Goal: Task Accomplishment & Management: Manage account settings

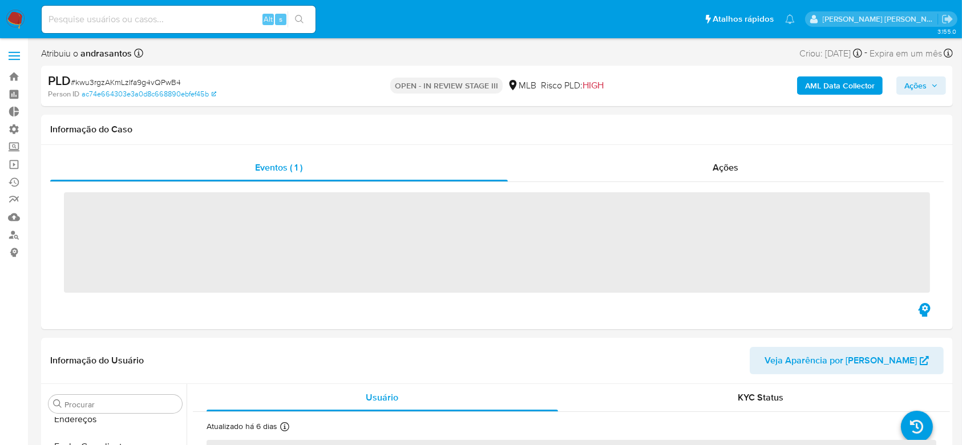
scroll to position [509, 0]
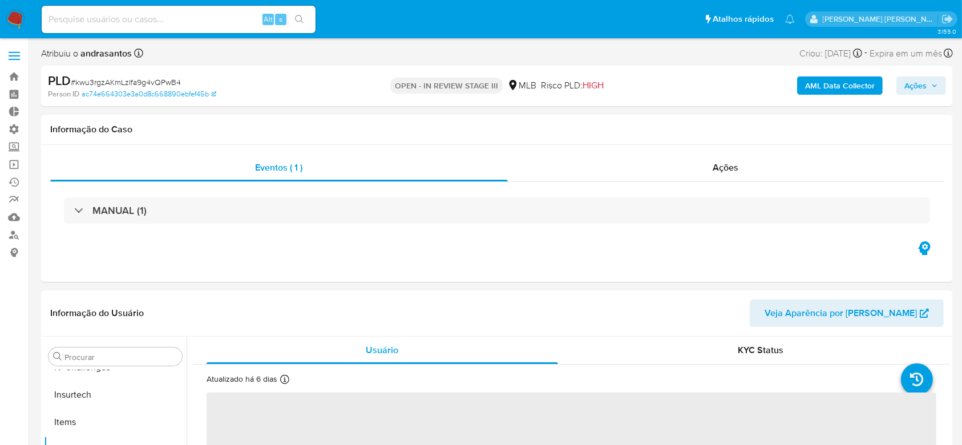
select select "10"
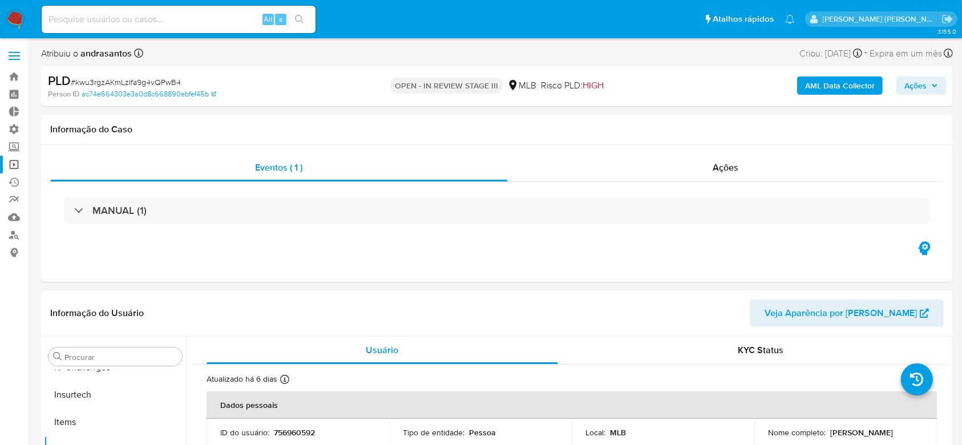
click at [17, 168] on link "Operações em massa" at bounding box center [68, 165] width 136 height 18
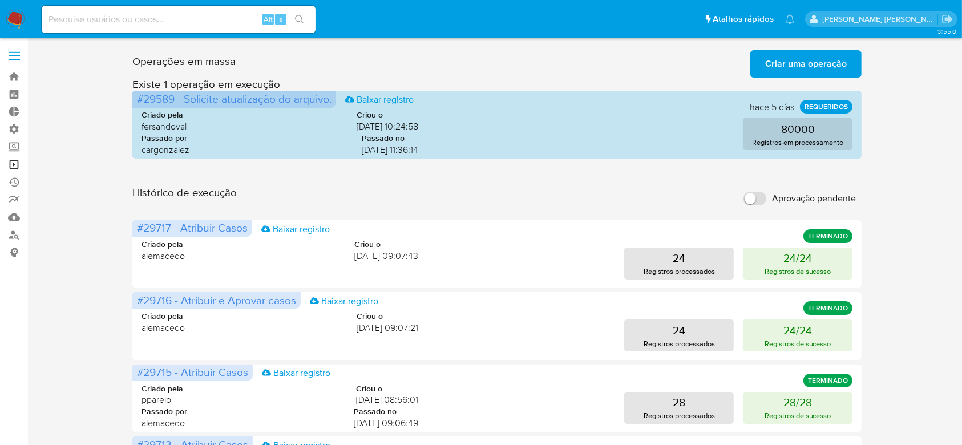
click at [14, 162] on link "Operações em massa" at bounding box center [68, 165] width 136 height 18
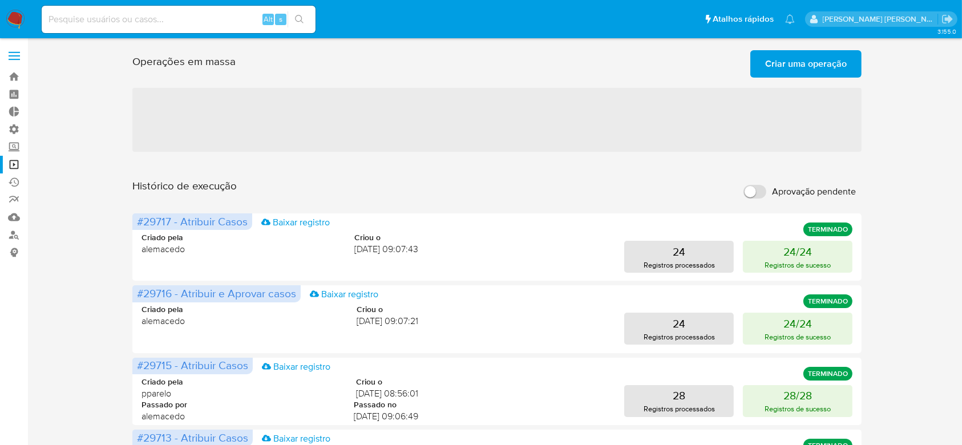
click at [762, 66] on button "Criar uma operação" at bounding box center [805, 63] width 111 height 27
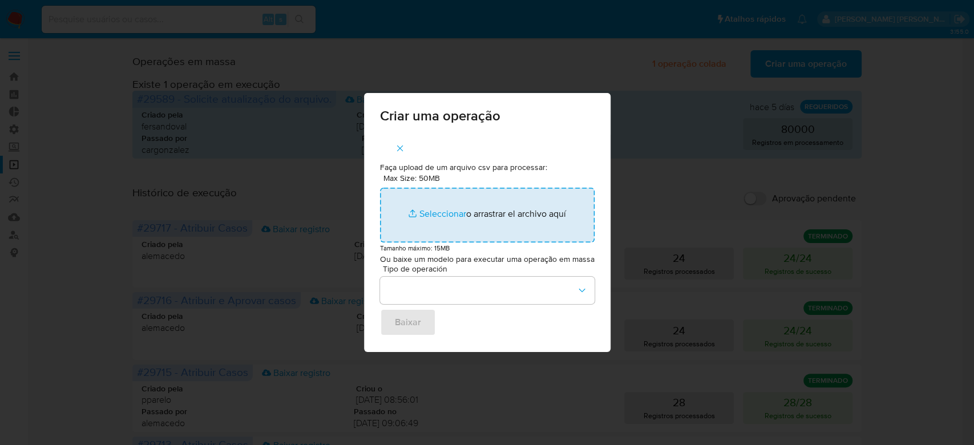
click at [439, 213] on input "Max Size: 50MB Seleccionar archivos" at bounding box center [487, 215] width 215 height 55
type input "C:\fakepath\ASSIGN_AND_CLOSE_CASE.csv"
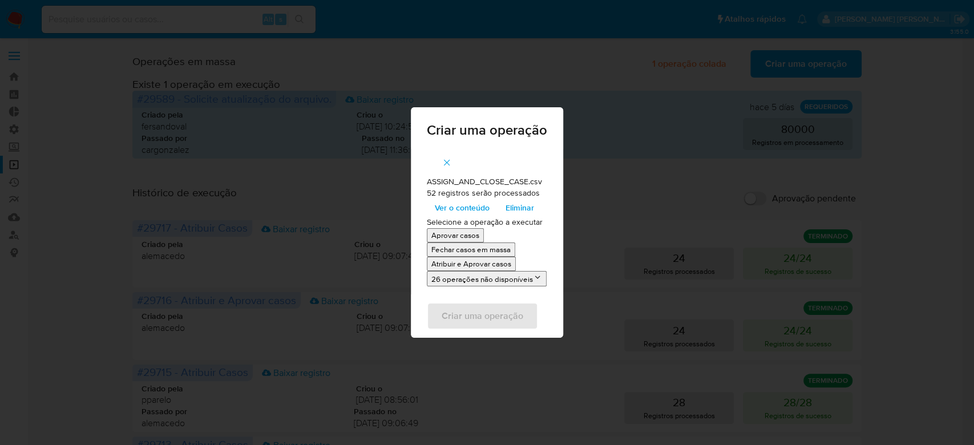
click at [472, 209] on span "Ver o conteúdo" at bounding box center [462, 208] width 55 height 16
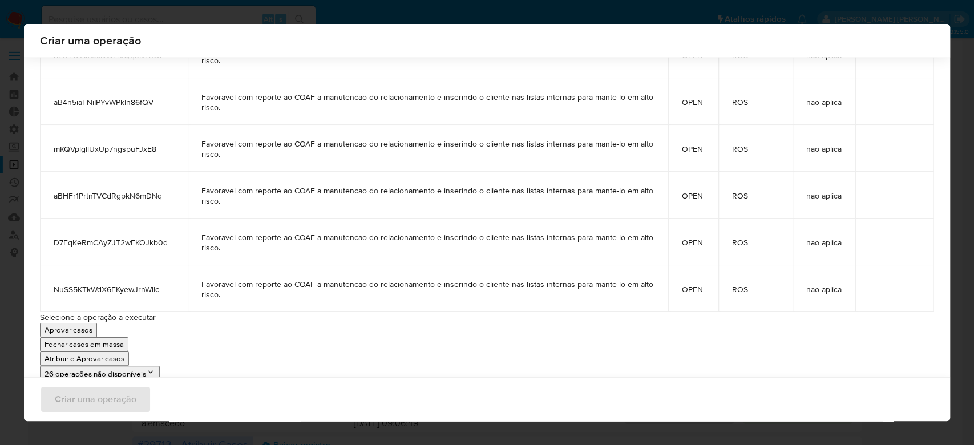
scroll to position [2264, 0]
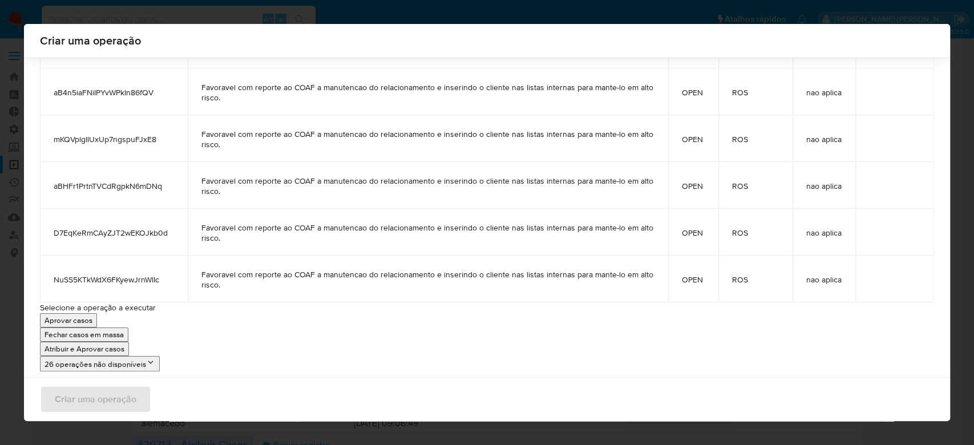
click at [87, 348] on p "Atribuir e Aprovar casos" at bounding box center [85, 348] width 80 height 11
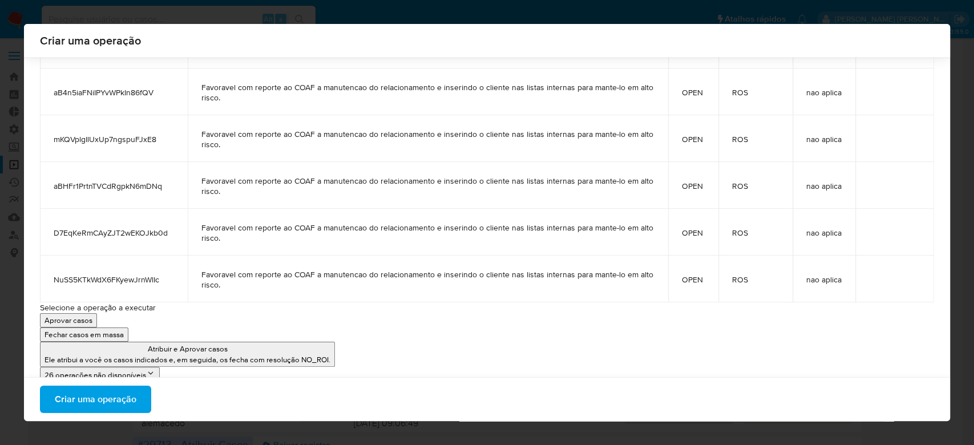
click at [126, 397] on span "Criar uma operação" at bounding box center [96, 399] width 82 height 25
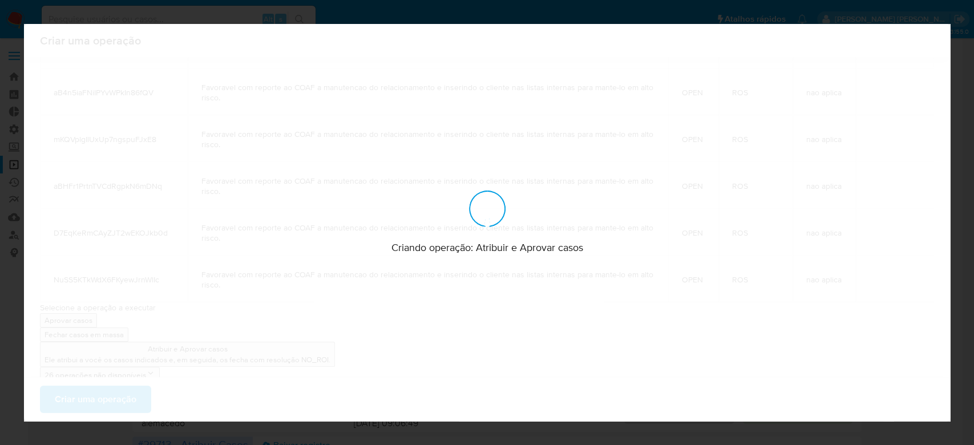
scroll to position [0, 0]
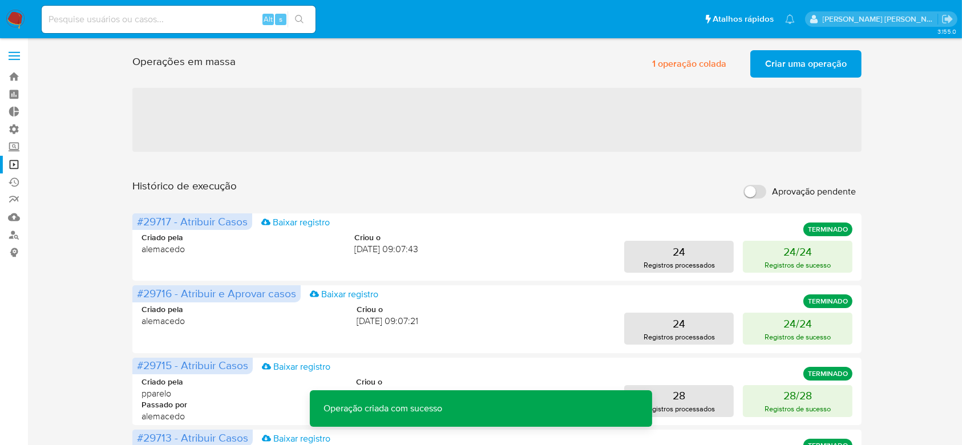
click at [792, 62] on span "Criar uma operação" at bounding box center [806, 63] width 82 height 25
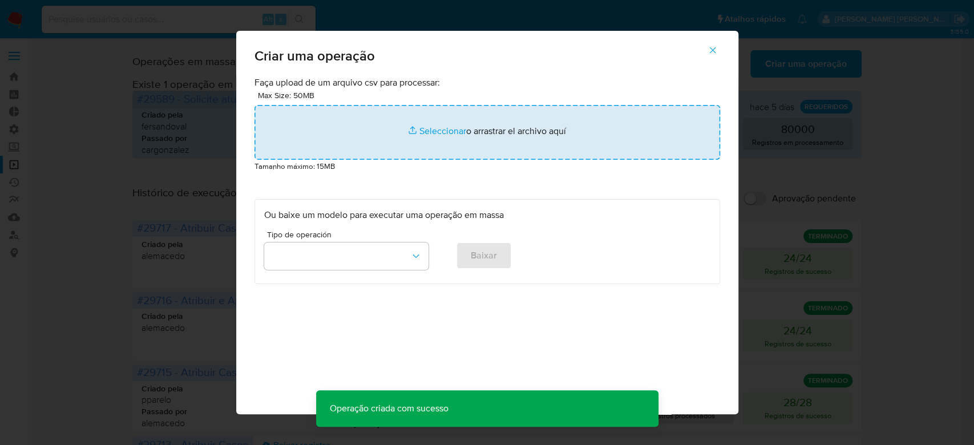
click at [435, 126] on input "file" at bounding box center [487, 132] width 466 height 55
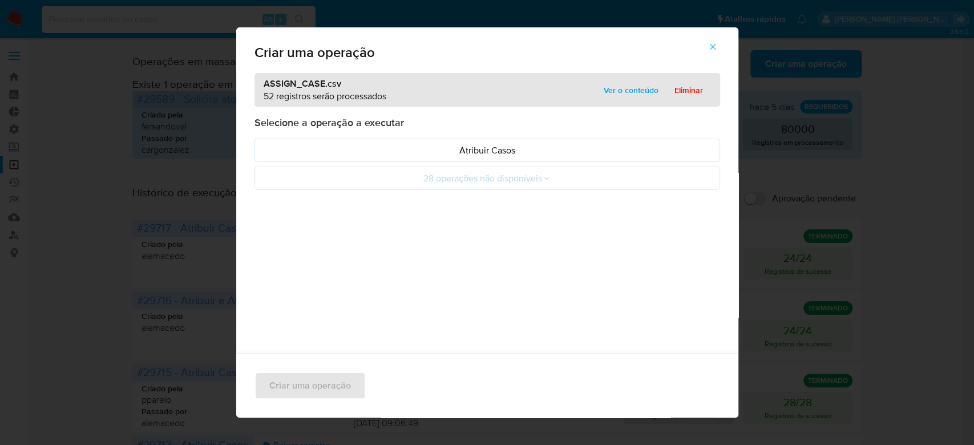
click at [628, 87] on span "Ver o conteúdo" at bounding box center [631, 90] width 55 height 16
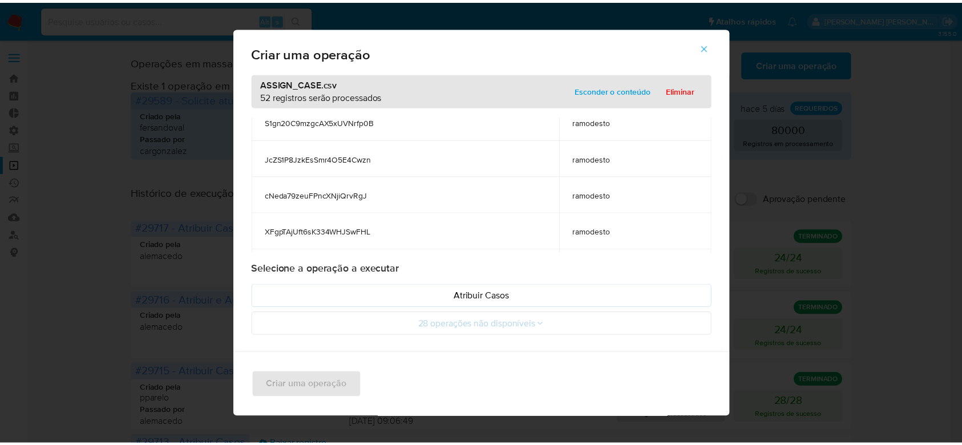
scroll to position [1790, 0]
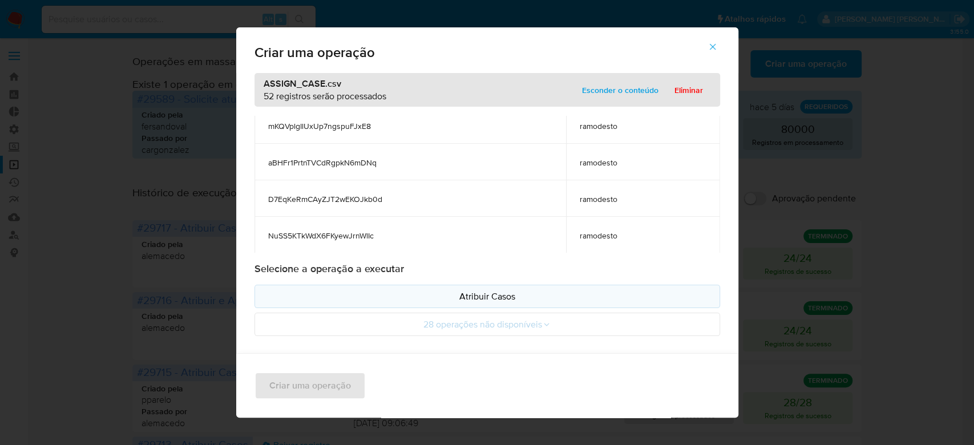
click at [467, 293] on p "Atribuir Casos" at bounding box center [487, 296] width 446 height 13
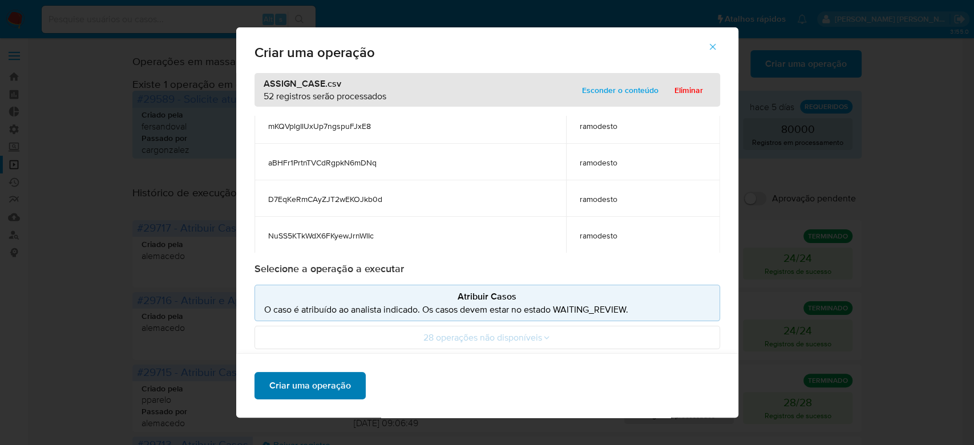
click at [269, 392] on span "Criar uma operação" at bounding box center [310, 385] width 82 height 25
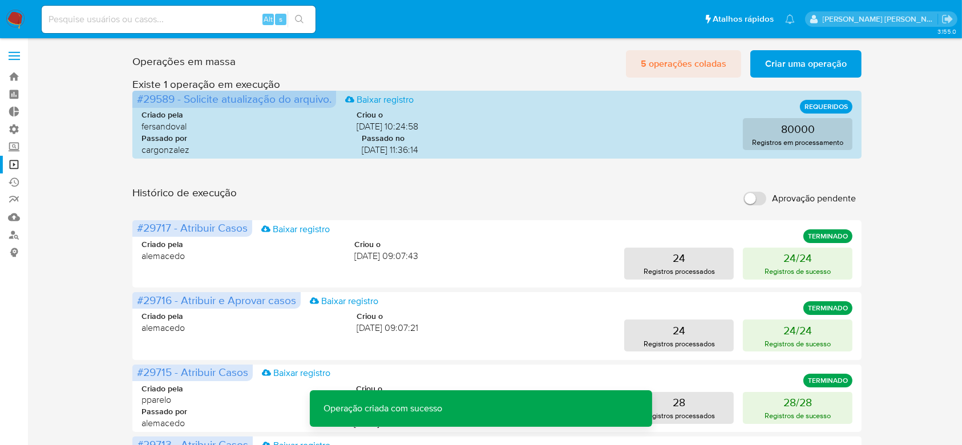
click at [678, 67] on span "5 operações coladas" at bounding box center [684, 63] width 86 height 25
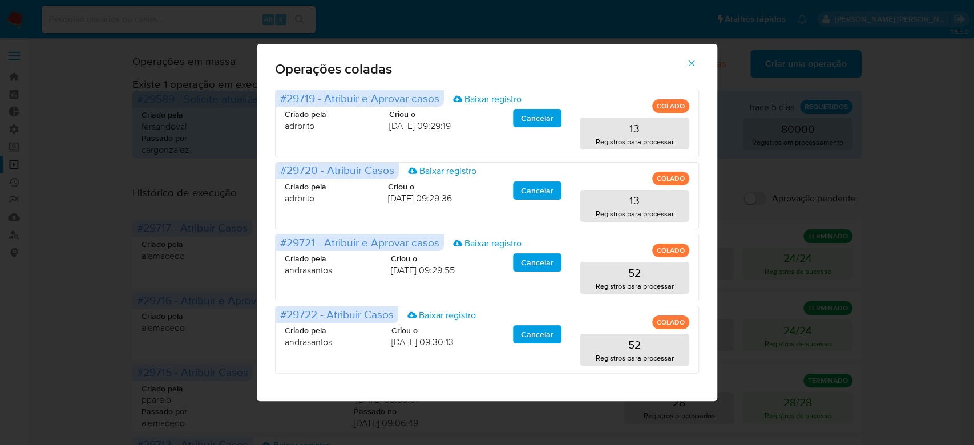
click at [687, 66] on icon "button" at bounding box center [691, 63] width 10 height 10
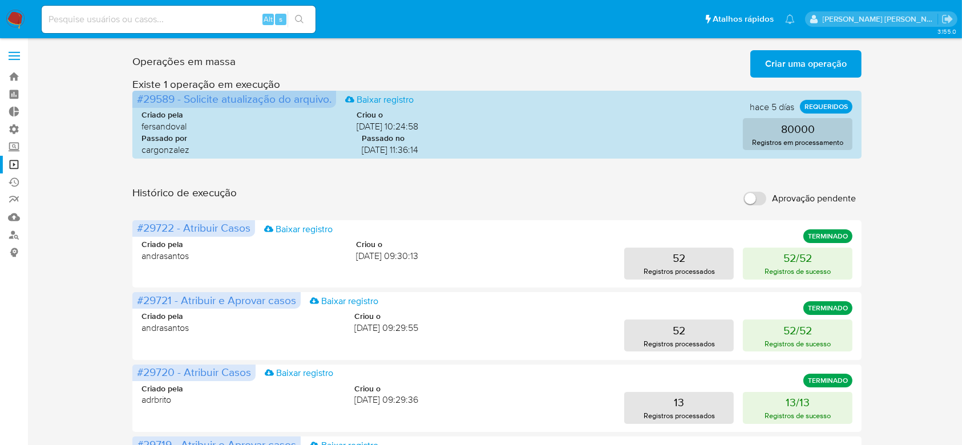
click at [14, 79] on link "Bandeja" at bounding box center [68, 77] width 136 height 18
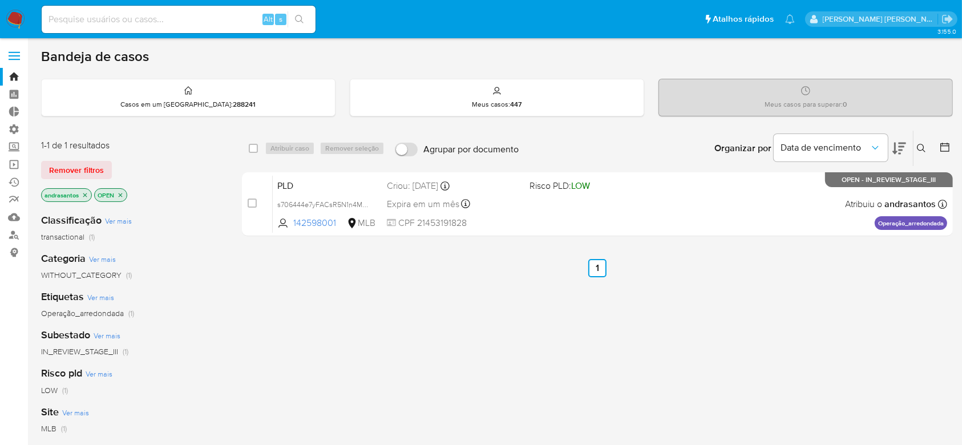
click at [87, 197] on icon "close-filter" at bounding box center [85, 195] width 7 height 7
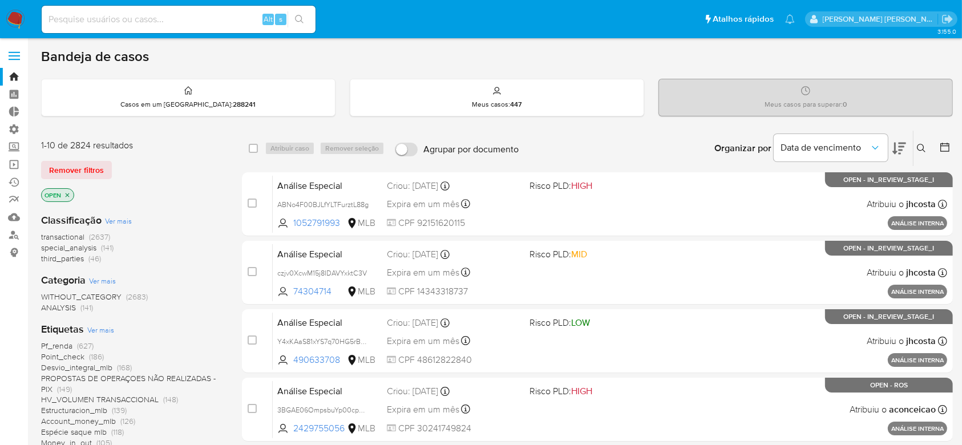
click at [944, 152] on icon at bounding box center [944, 146] width 11 height 11
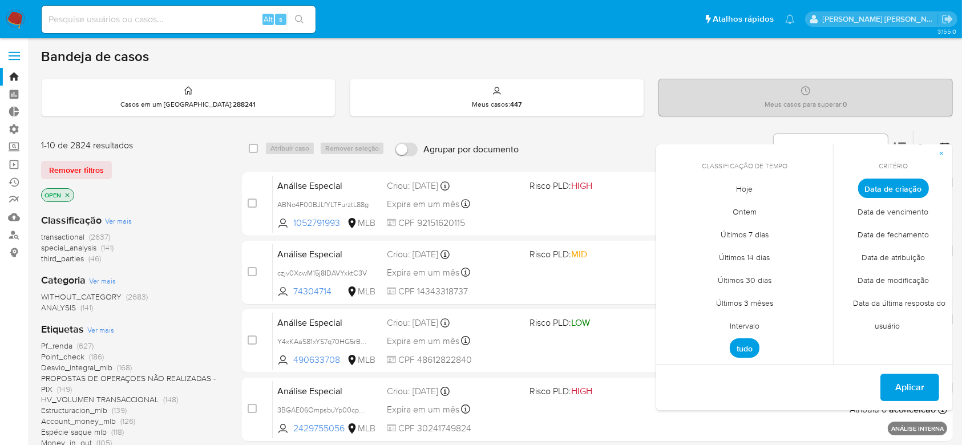
click at [735, 329] on span "Intervalo" at bounding box center [745, 325] width 54 height 23
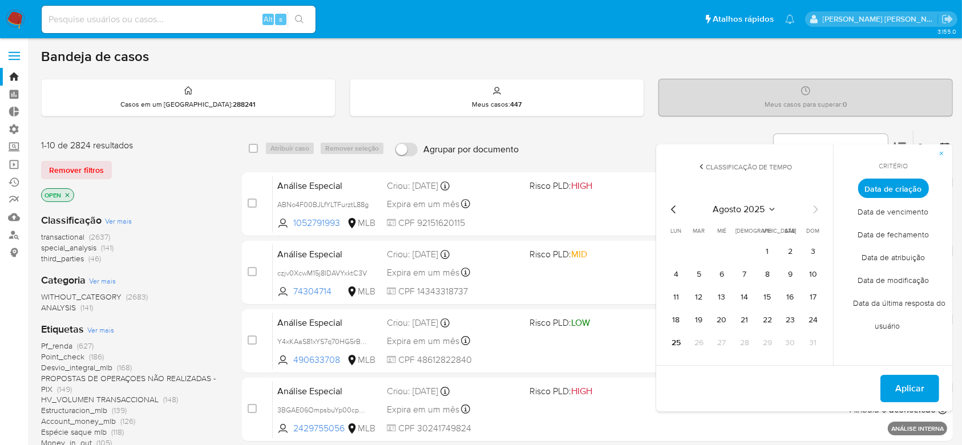
click at [672, 209] on icon "Mes anterior" at bounding box center [673, 209] width 5 height 8
click at [697, 245] on button "1" at bounding box center [699, 251] width 18 height 18
click at [816, 213] on icon "Mes siguiente" at bounding box center [815, 210] width 14 height 14
click at [795, 276] on button "9" at bounding box center [790, 274] width 18 height 18
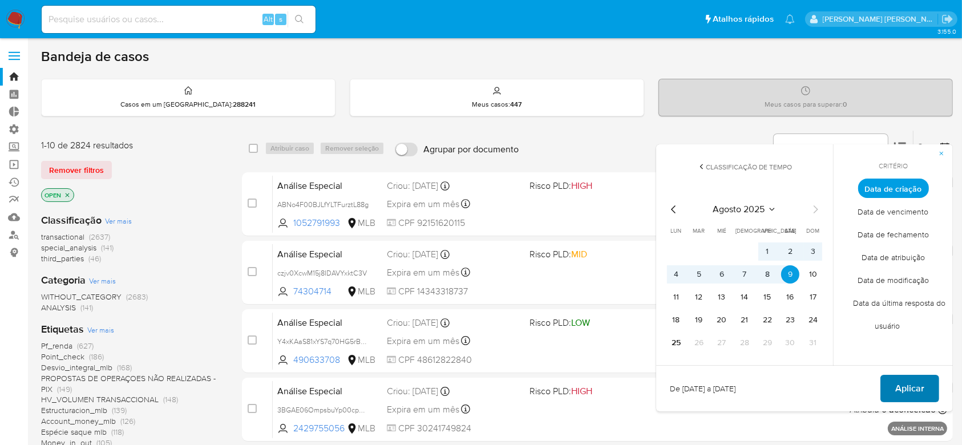
click at [913, 390] on span "Aplicar" at bounding box center [909, 388] width 29 height 25
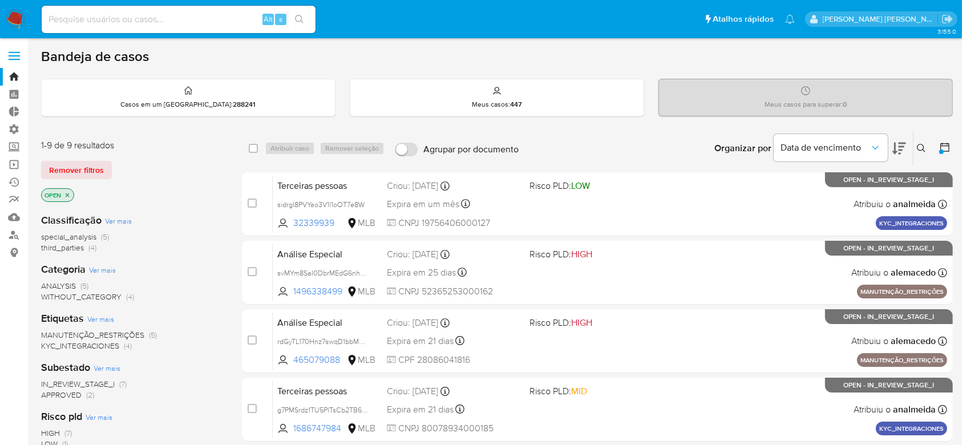
click at [941, 141] on icon at bounding box center [944, 146] width 11 height 11
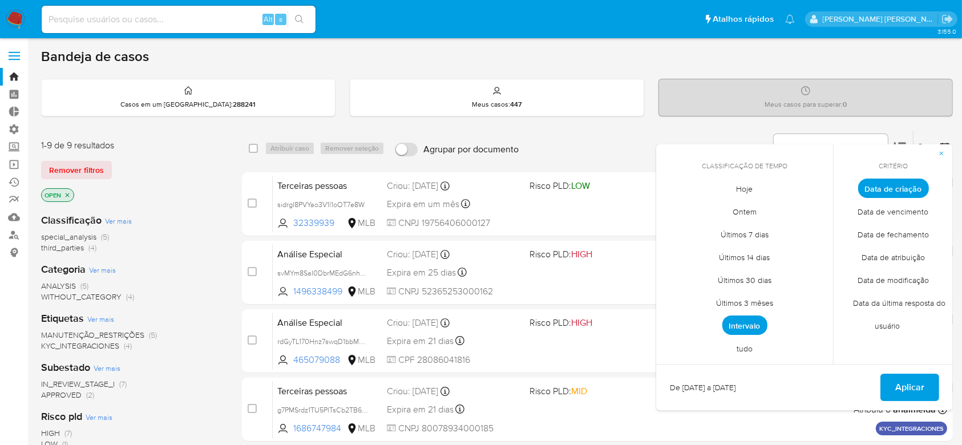
click at [748, 348] on span "tudo" at bounding box center [745, 348] width 40 height 23
click at [912, 389] on span "Aplicar" at bounding box center [909, 387] width 29 height 25
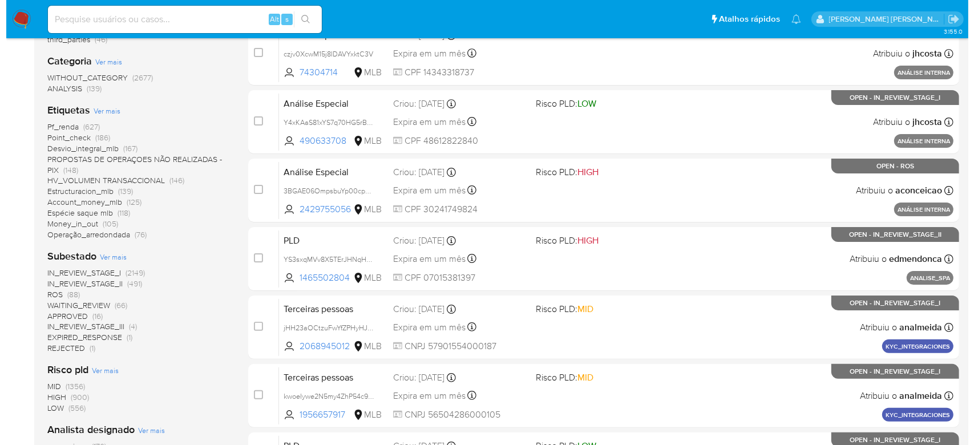
scroll to position [228, 0]
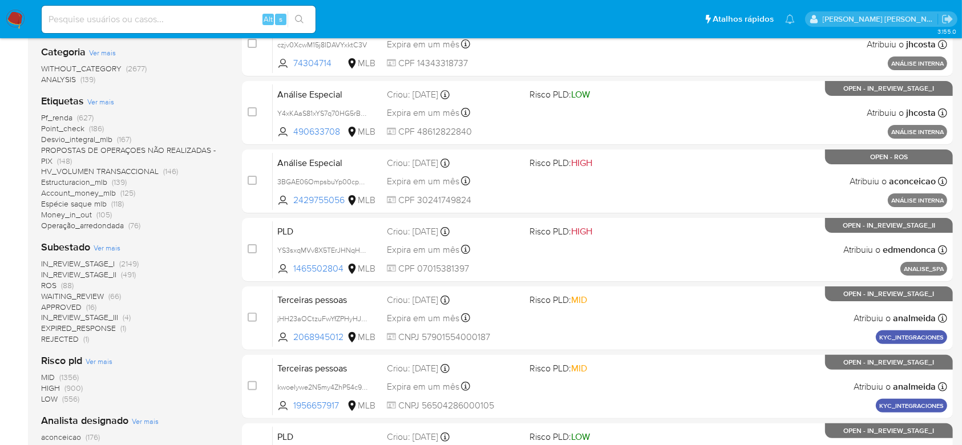
click at [113, 248] on span "Ver mais" at bounding box center [107, 247] width 27 height 10
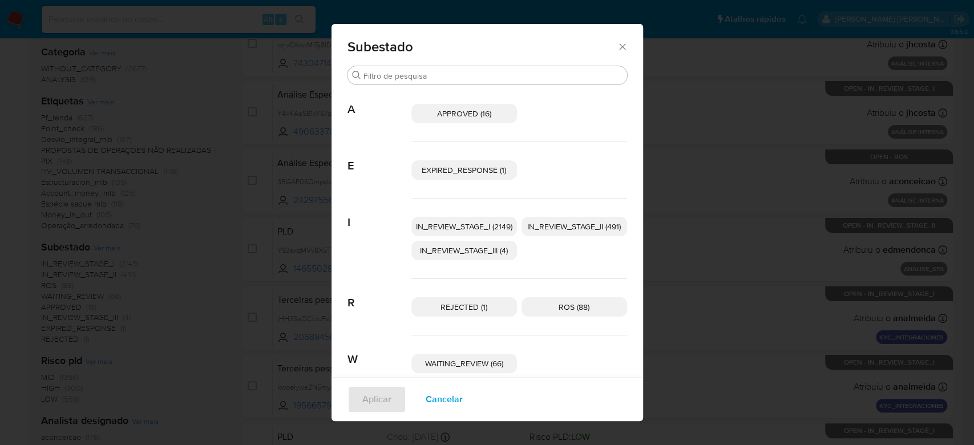
click at [475, 217] on p "IN_REVIEW_STAGE_I (2149)" at bounding box center [464, 226] width 106 height 19
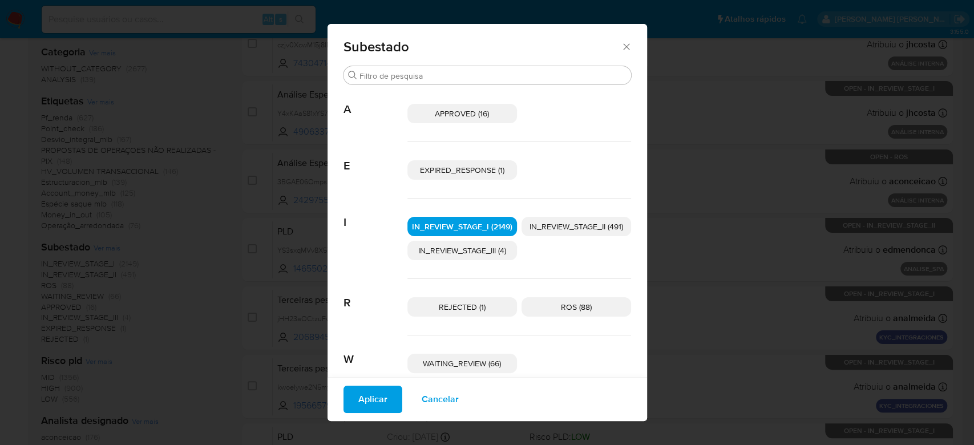
click at [577, 230] on span "IN_REVIEW_STAGE_II (491)" at bounding box center [576, 226] width 94 height 11
click at [358, 405] on span "Aplicar" at bounding box center [372, 399] width 29 height 25
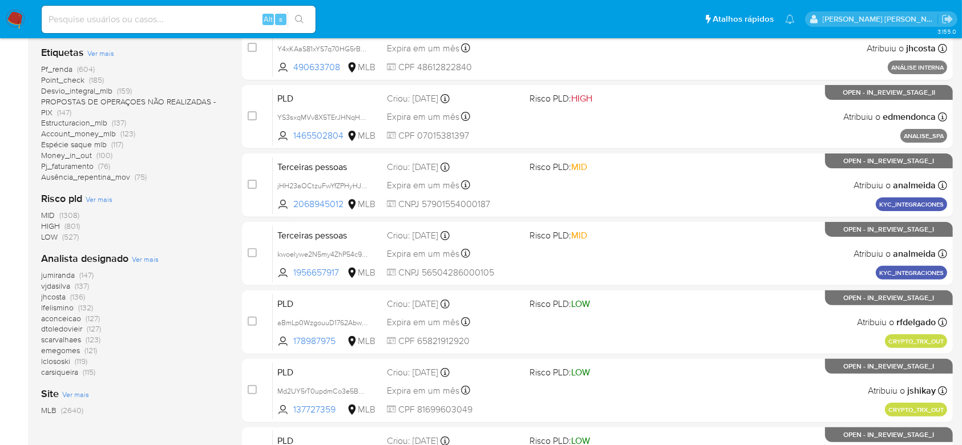
scroll to position [304, 0]
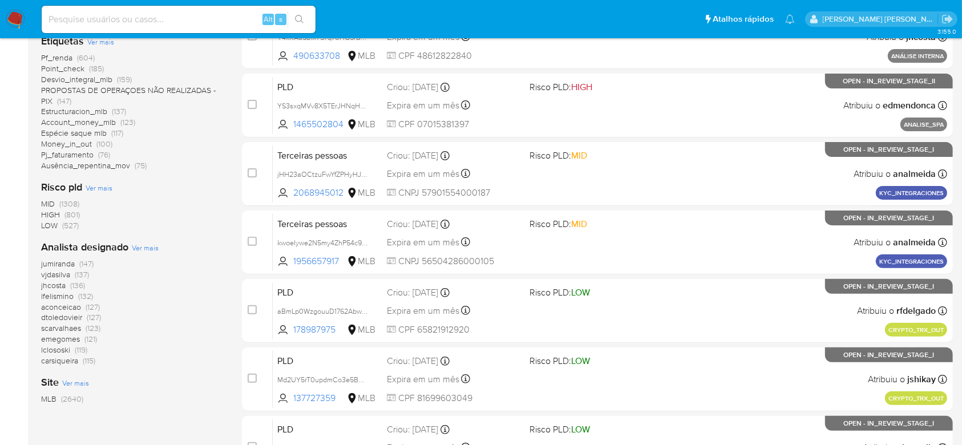
click at [139, 244] on span "Ver mais" at bounding box center [145, 247] width 27 height 10
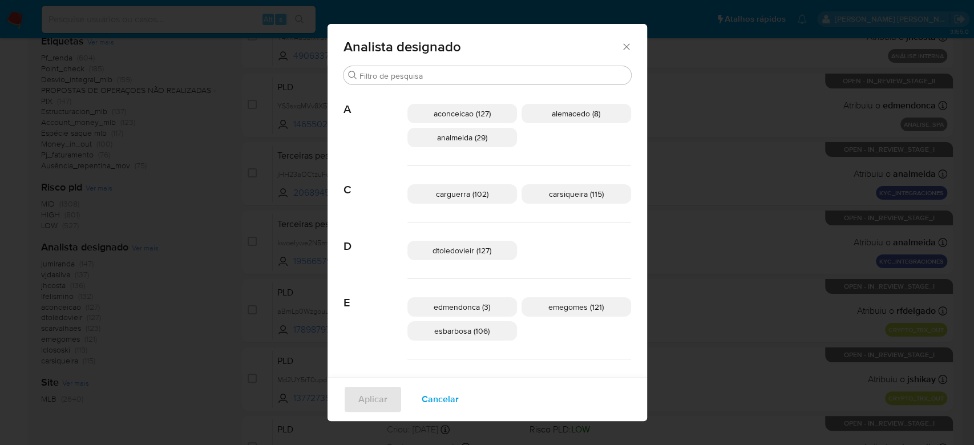
click at [621, 41] on icon "Fechar" at bounding box center [626, 46] width 11 height 11
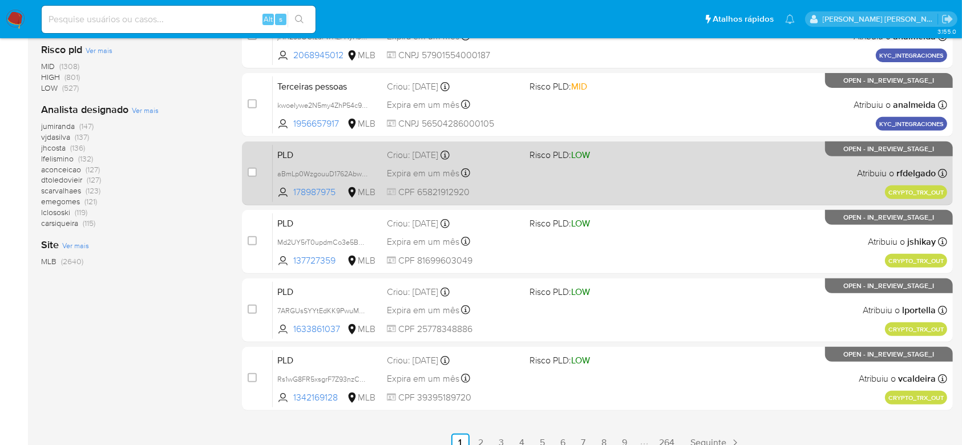
scroll to position [455, 0]
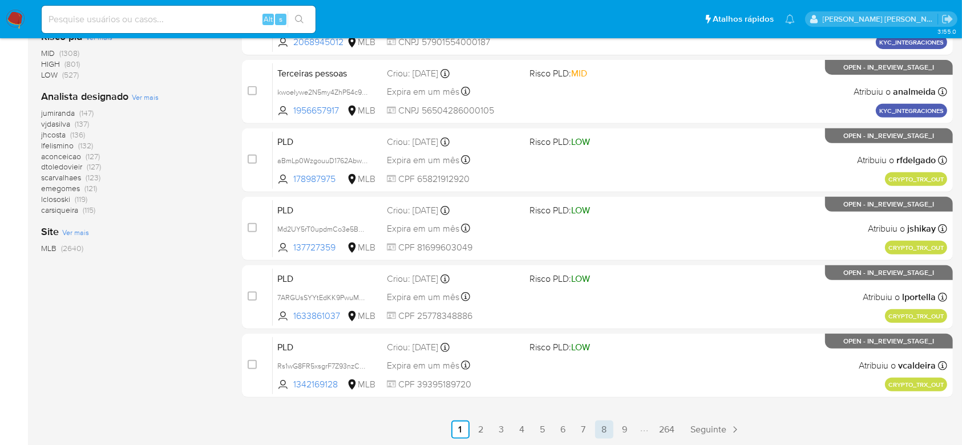
click at [607, 432] on link "8" at bounding box center [604, 429] width 18 height 18
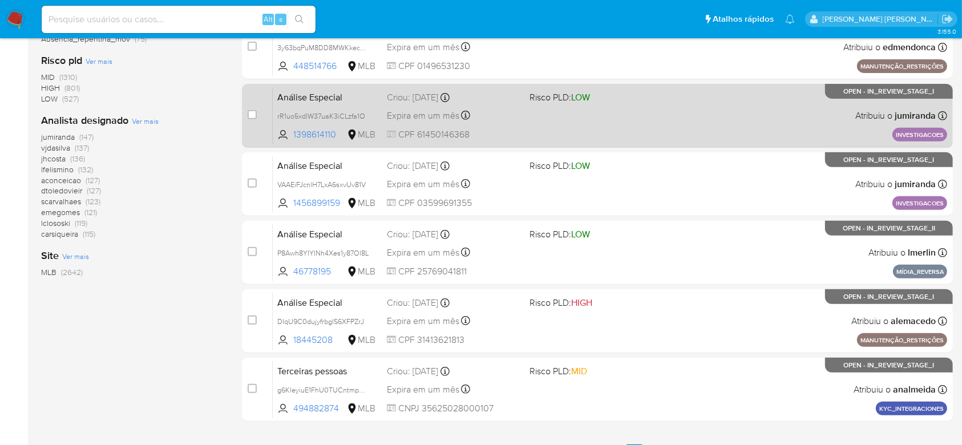
scroll to position [455, 0]
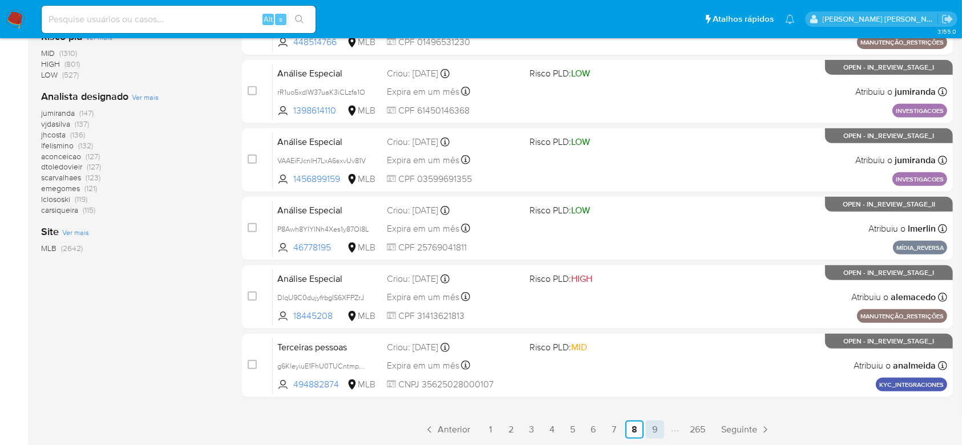
click at [656, 426] on link "9" at bounding box center [655, 429] width 18 height 18
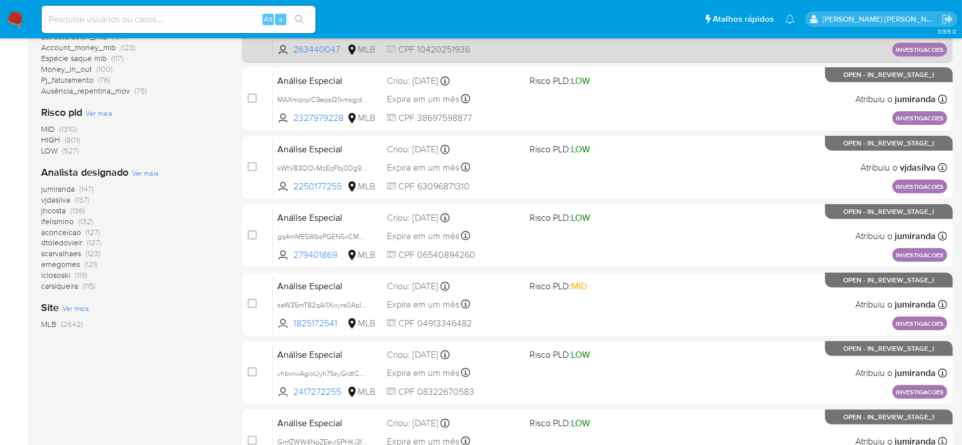
scroll to position [455, 0]
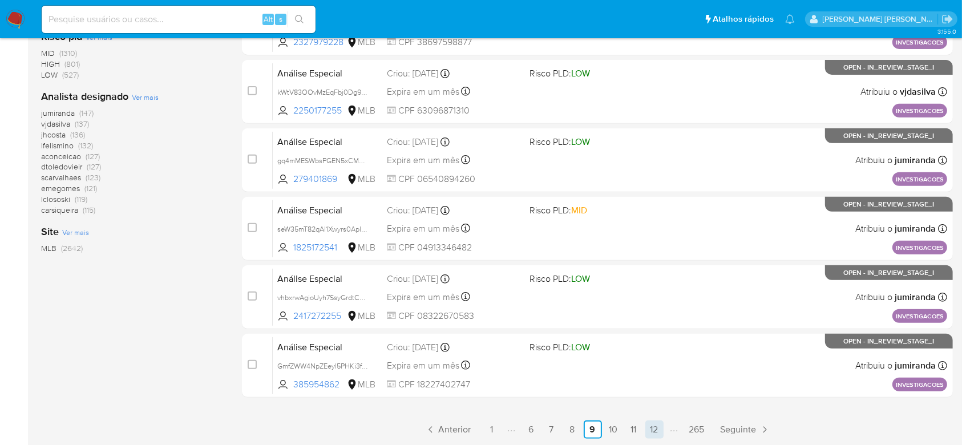
click at [647, 434] on link "12" at bounding box center [654, 429] width 18 height 18
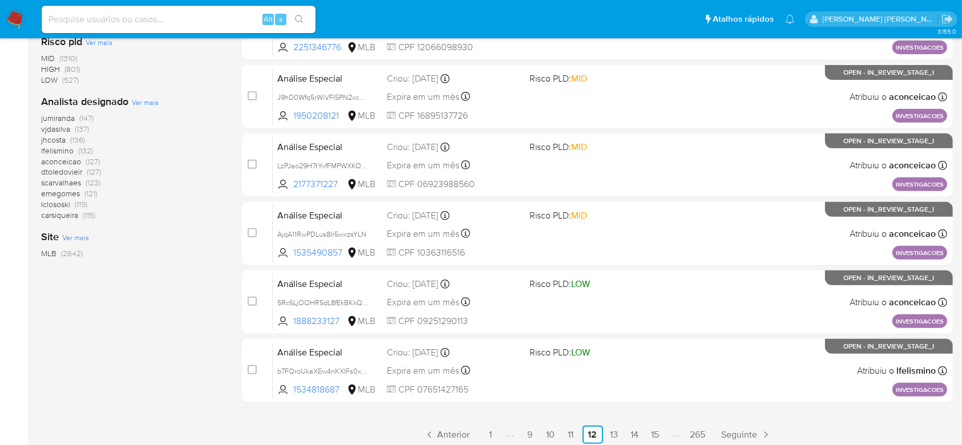
scroll to position [455, 0]
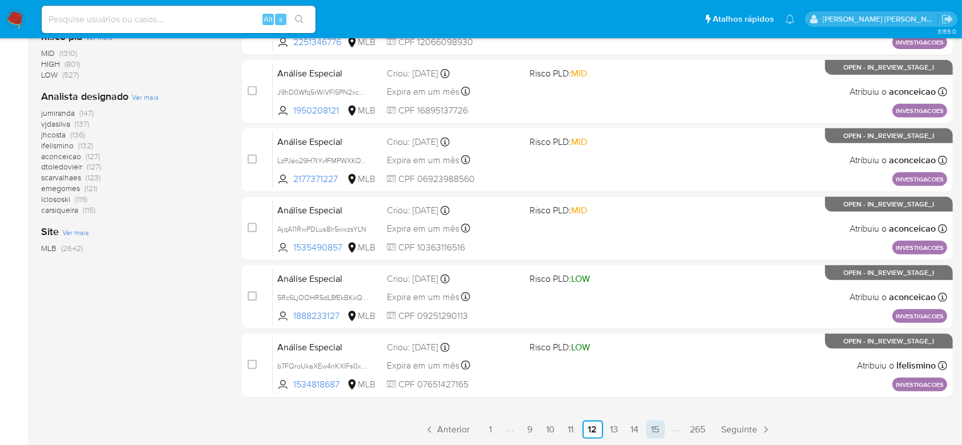
click at [656, 428] on link "15" at bounding box center [655, 429] width 18 height 18
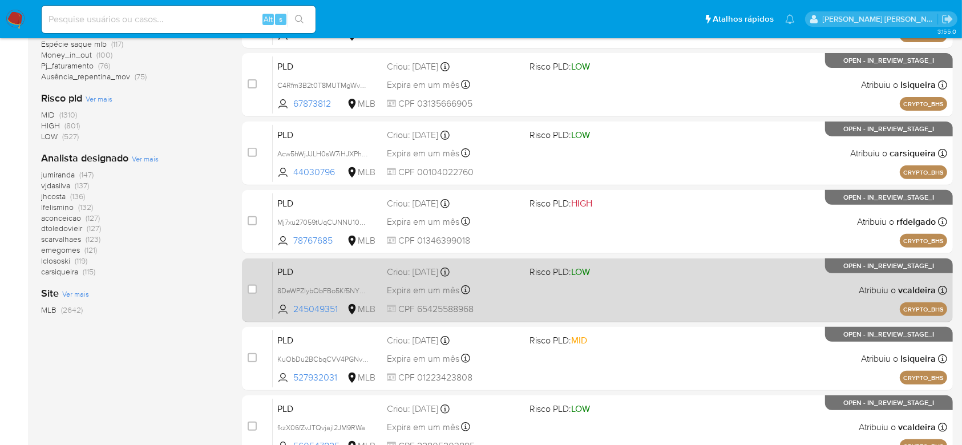
scroll to position [455, 0]
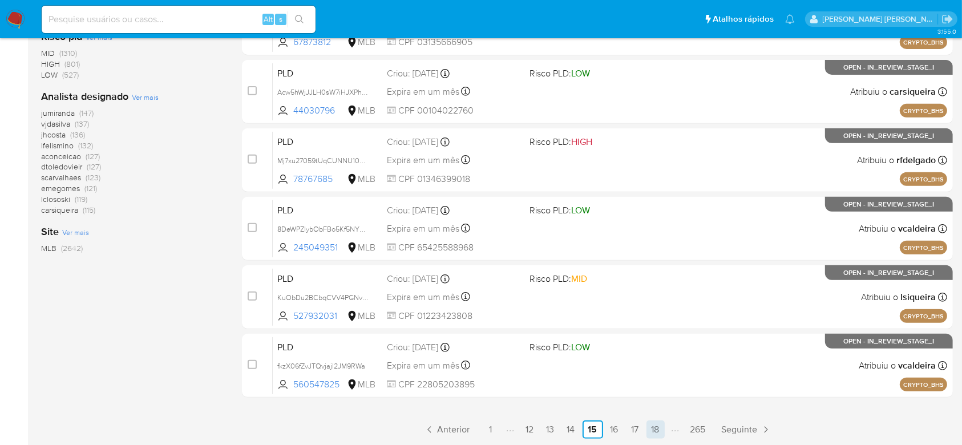
click at [661, 430] on link "18" at bounding box center [655, 429] width 18 height 18
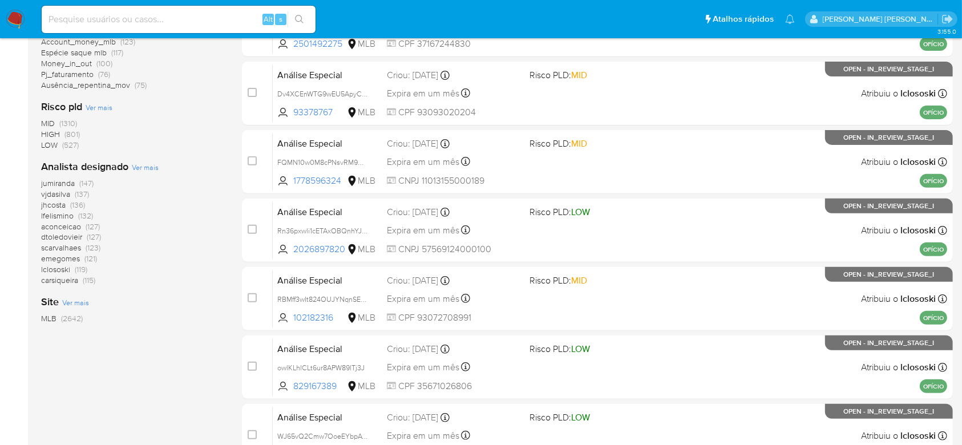
scroll to position [455, 0]
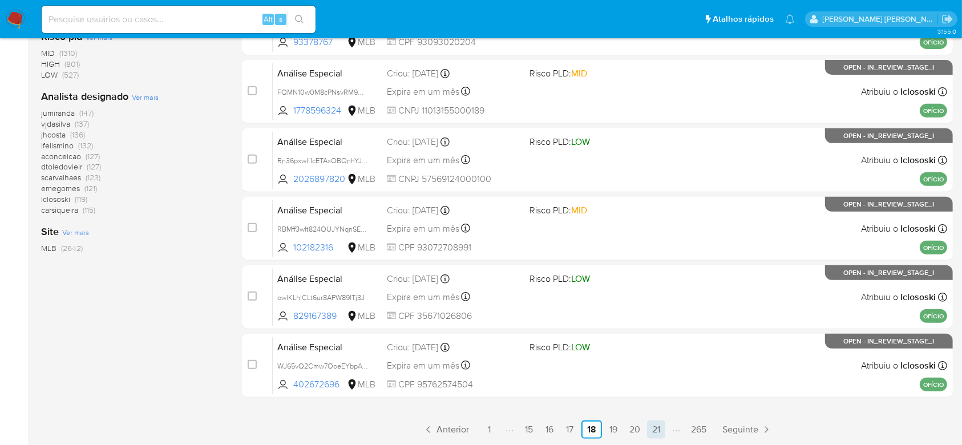
click at [657, 431] on link "21" at bounding box center [656, 429] width 18 height 18
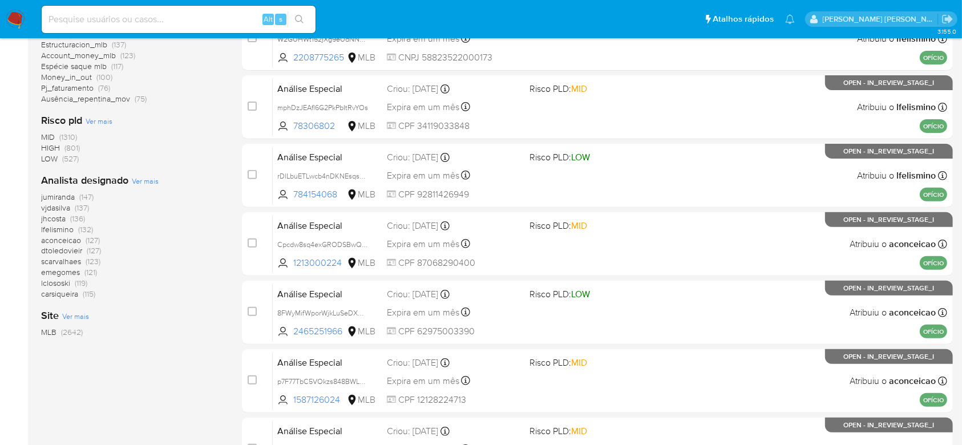
scroll to position [455, 0]
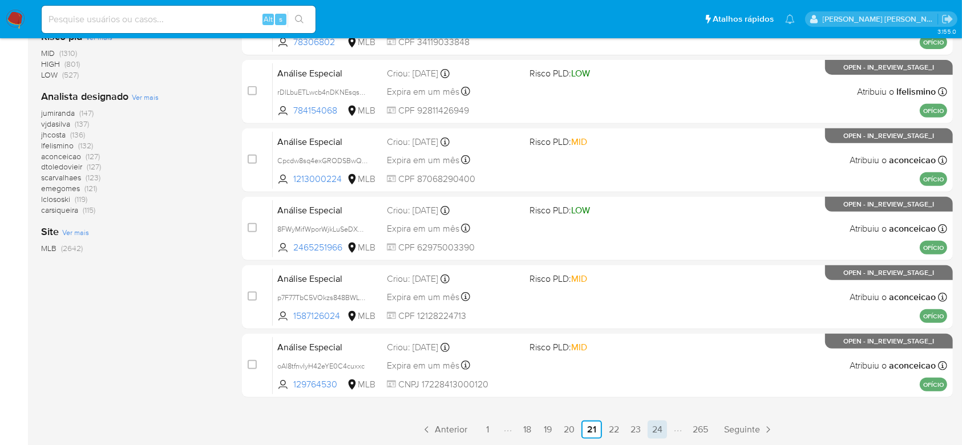
click at [660, 429] on link "24" at bounding box center [657, 429] width 19 height 18
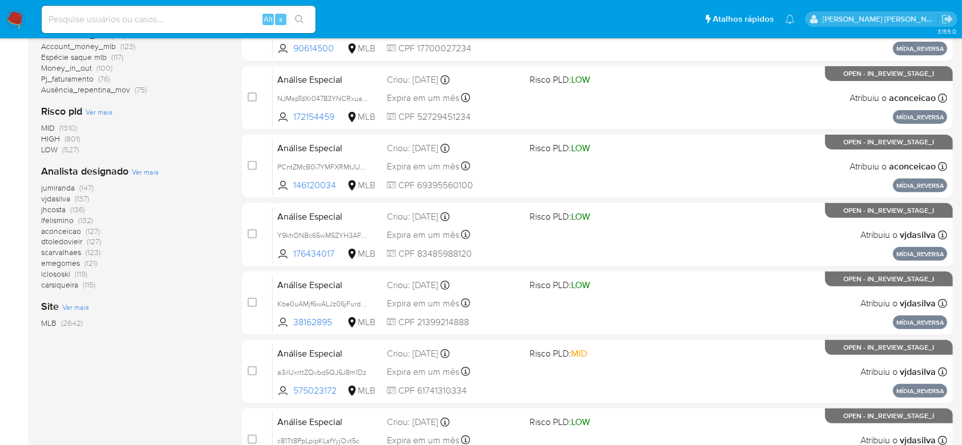
scroll to position [455, 0]
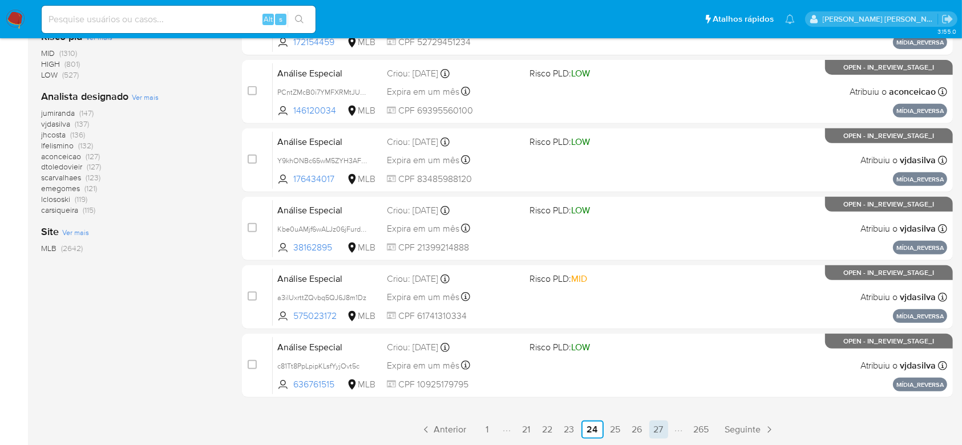
click at [658, 427] on link "27" at bounding box center [658, 429] width 19 height 18
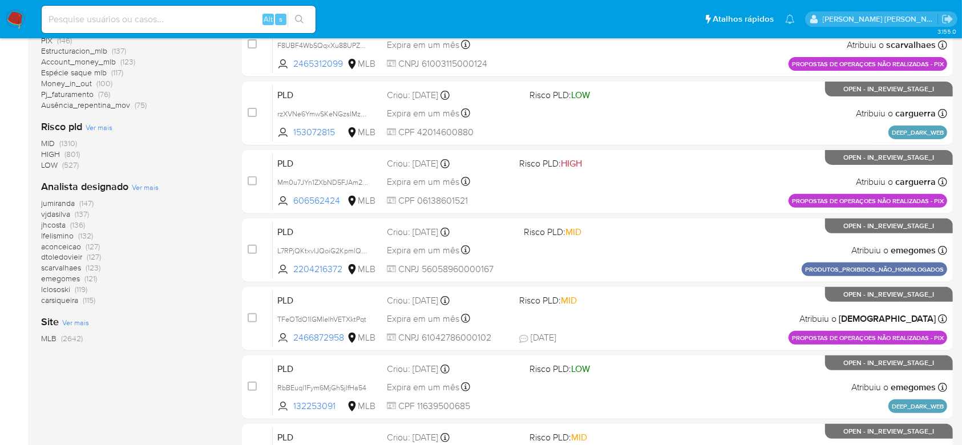
scroll to position [455, 0]
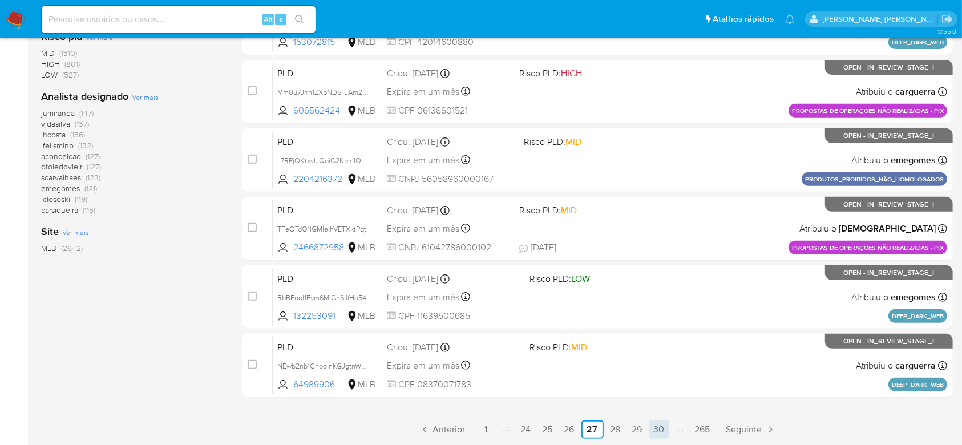
click at [660, 429] on link "30" at bounding box center [659, 429] width 20 height 18
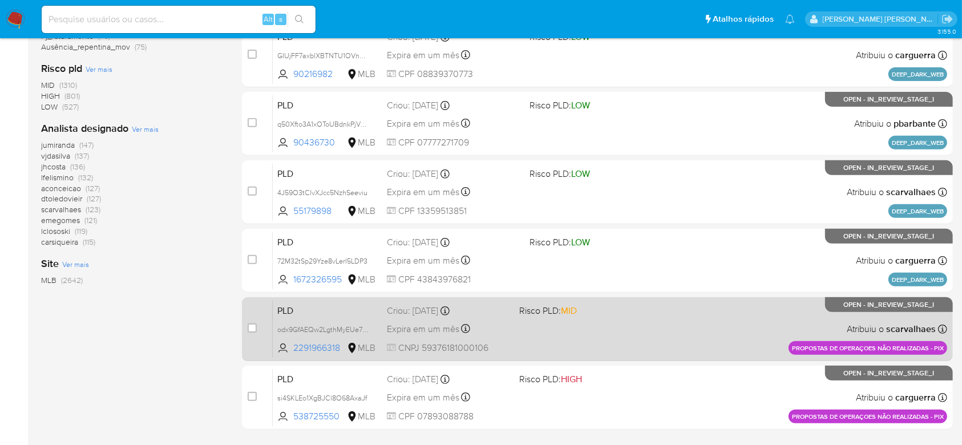
scroll to position [455, 0]
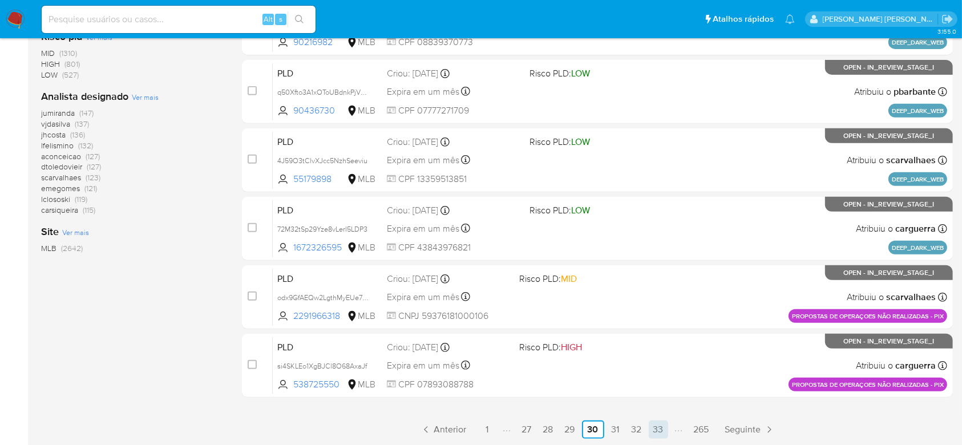
click at [657, 430] on link "33" at bounding box center [658, 429] width 19 height 18
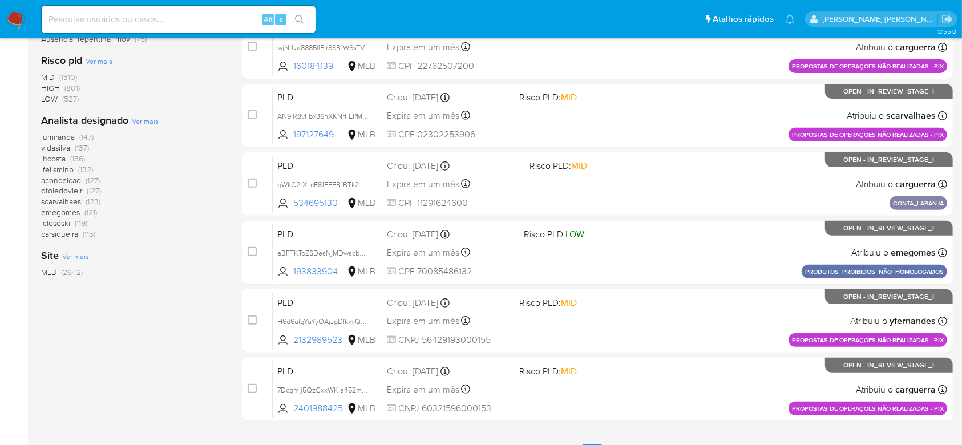
scroll to position [455, 0]
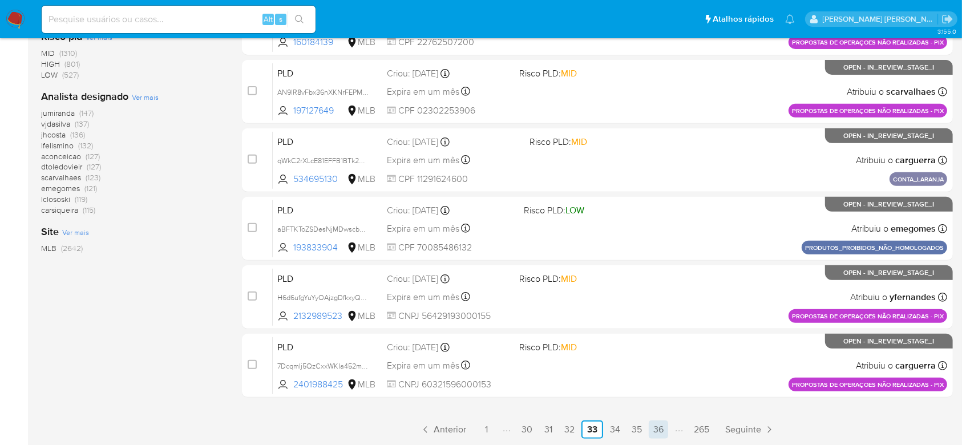
click at [649, 426] on link "36" at bounding box center [658, 429] width 19 height 18
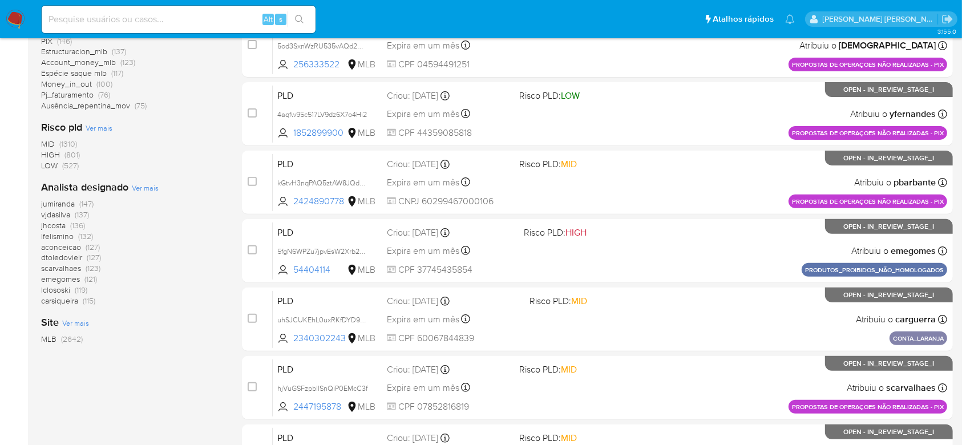
scroll to position [455, 0]
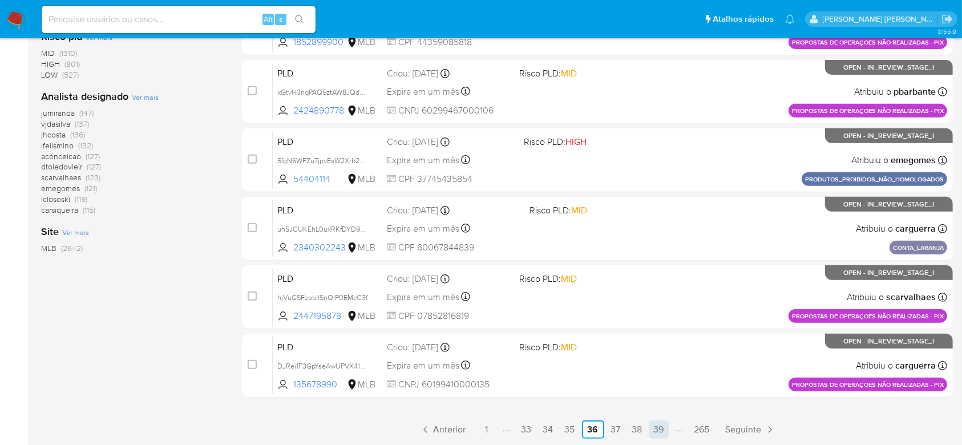
click at [666, 428] on link "39" at bounding box center [658, 429] width 19 height 18
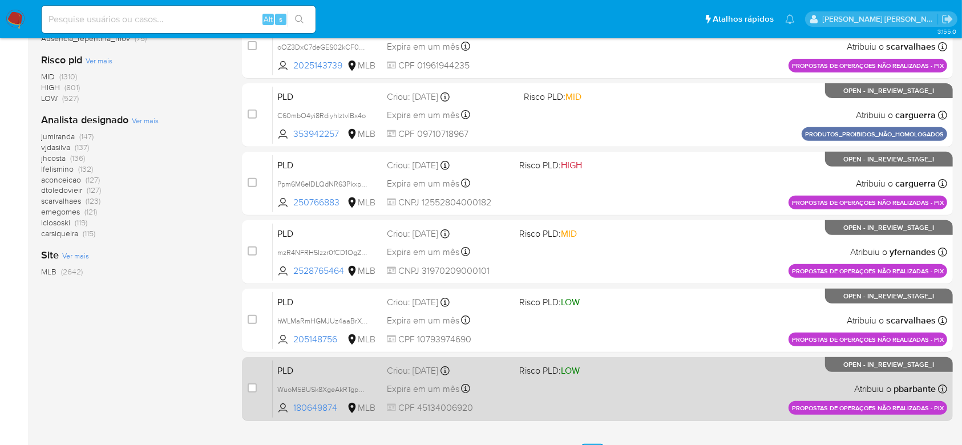
scroll to position [455, 0]
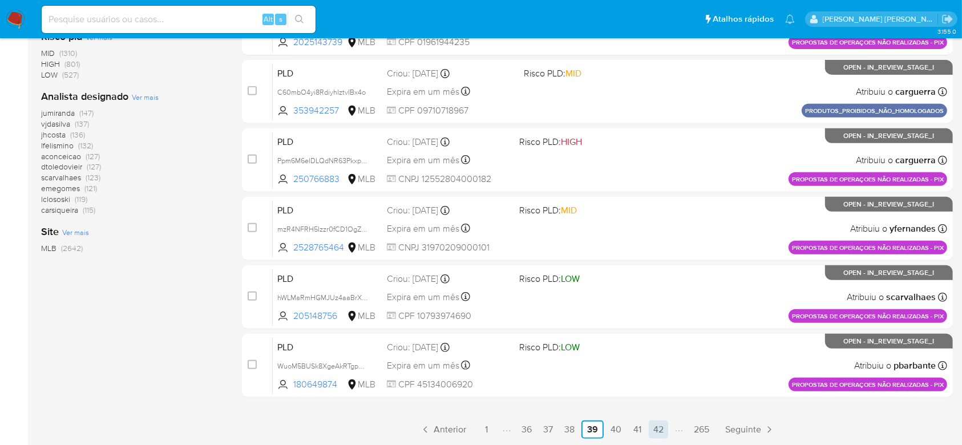
click at [655, 431] on link "42" at bounding box center [658, 429] width 19 height 18
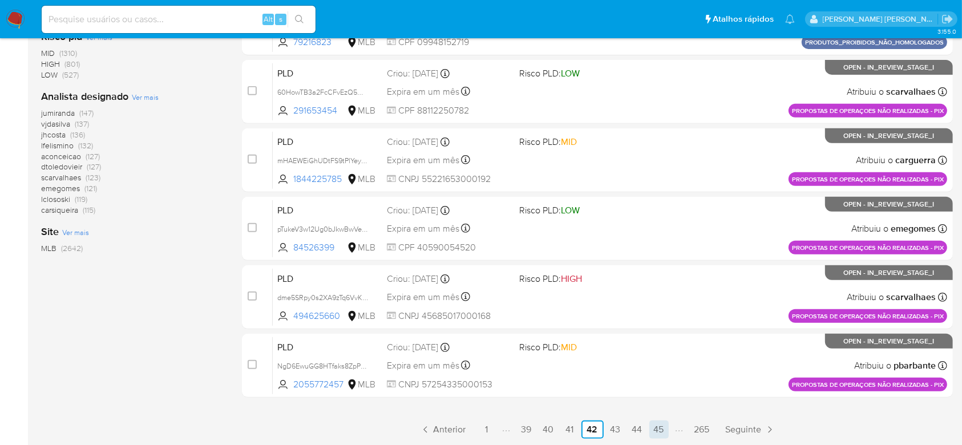
click at [659, 436] on link "45" at bounding box center [658, 429] width 19 height 18
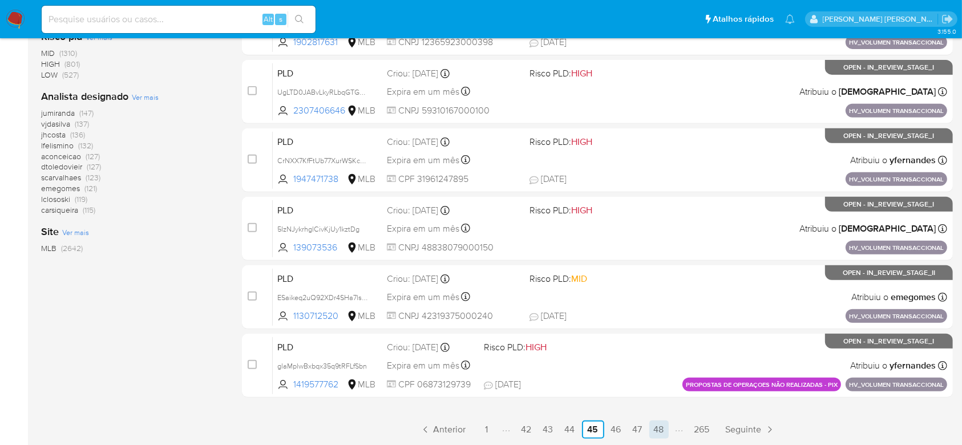
click at [653, 431] on link "48" at bounding box center [658, 429] width 19 height 18
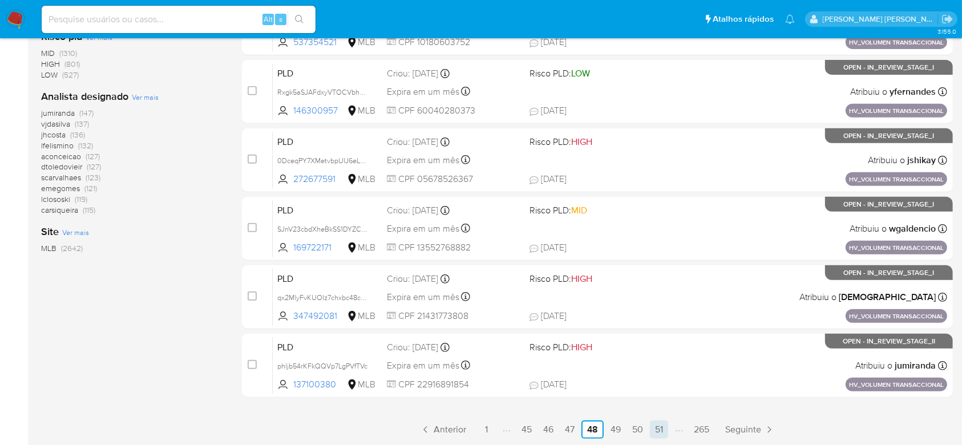
click at [661, 431] on link "51" at bounding box center [659, 429] width 18 height 18
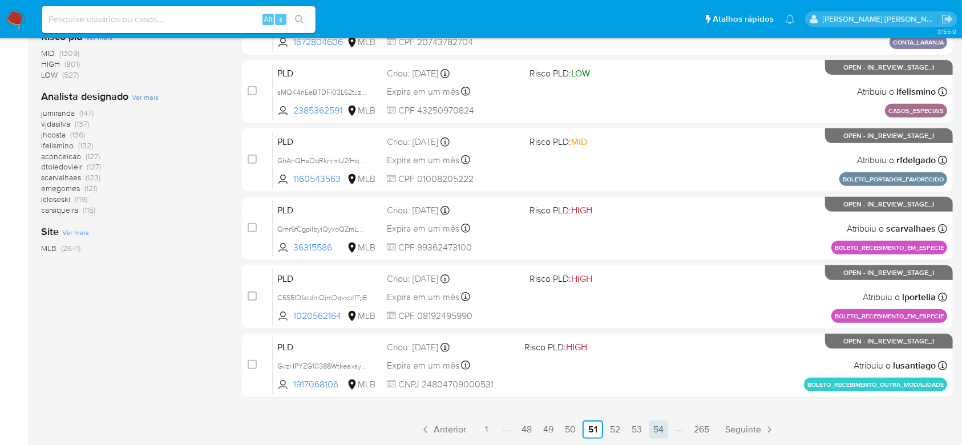
click at [656, 429] on link "54" at bounding box center [658, 429] width 19 height 18
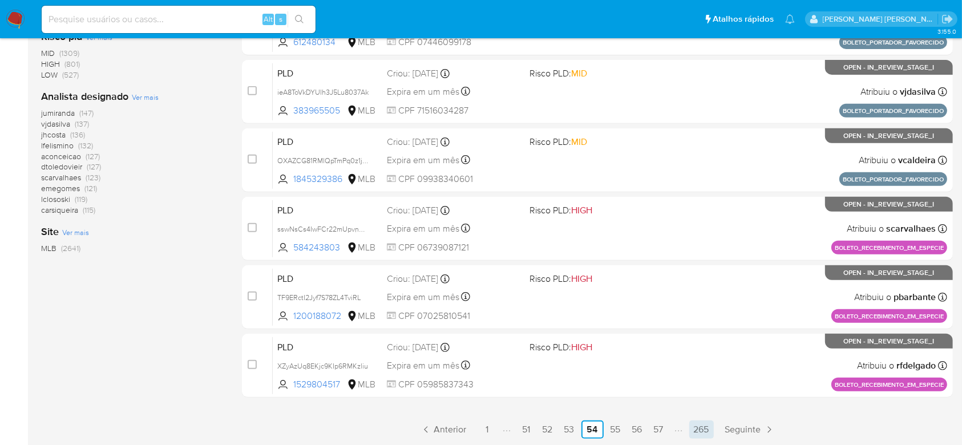
click at [697, 427] on link "265" at bounding box center [701, 429] width 25 height 18
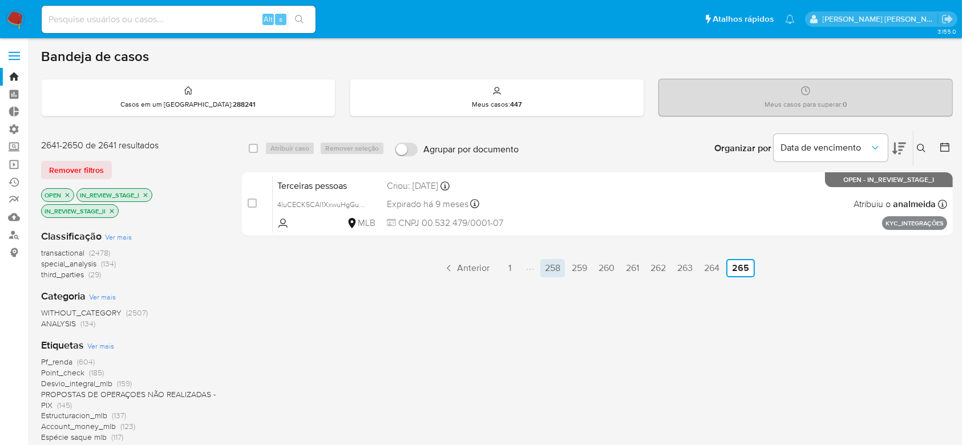
click at [555, 269] on link "258" at bounding box center [552, 268] width 25 height 18
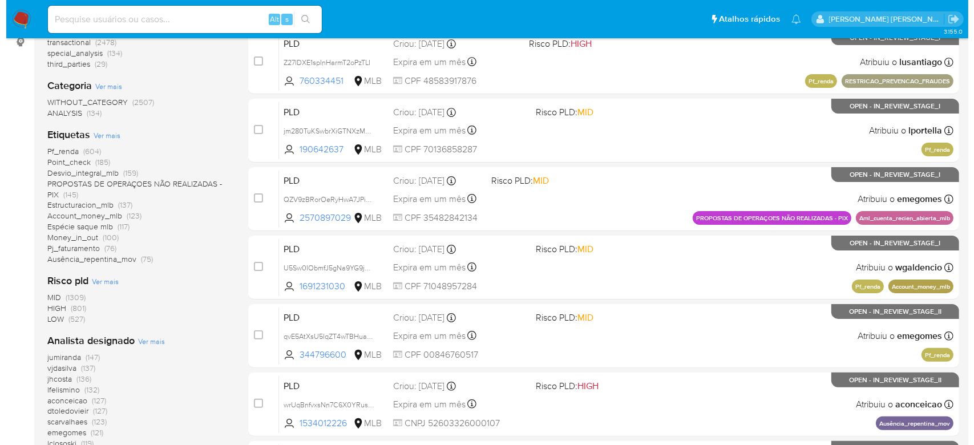
scroll to position [228, 0]
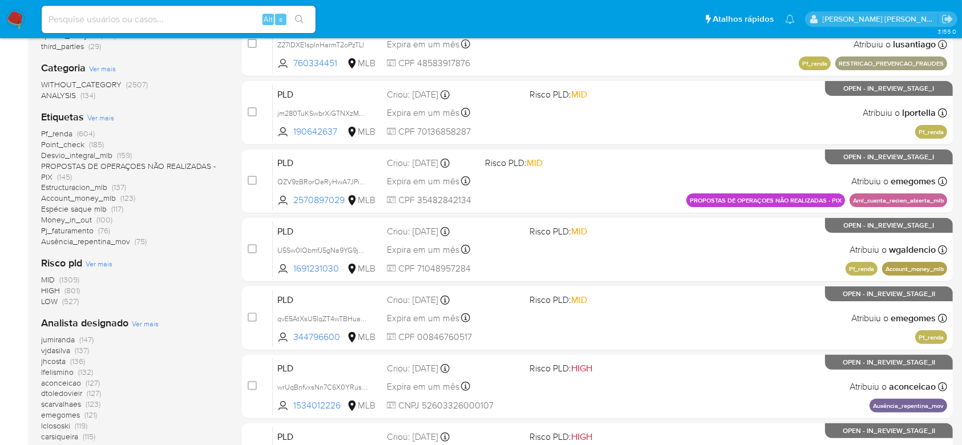
click at [142, 322] on span "Ver mais" at bounding box center [145, 323] width 27 height 10
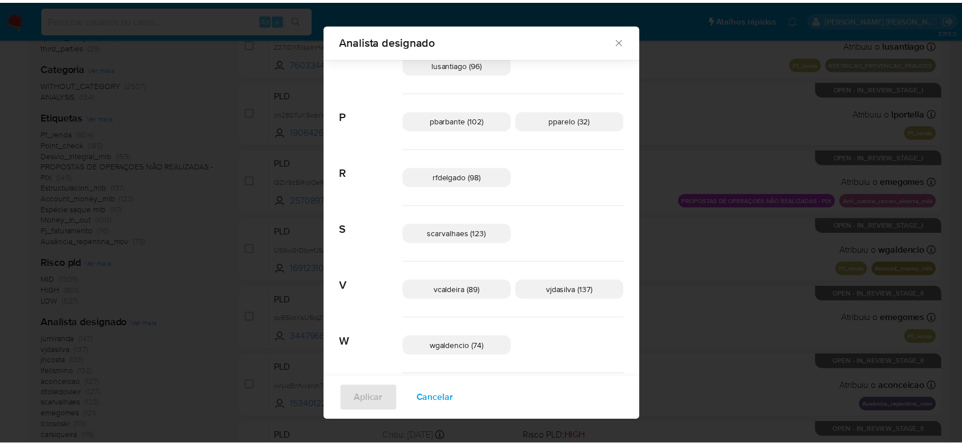
scroll to position [584, 0]
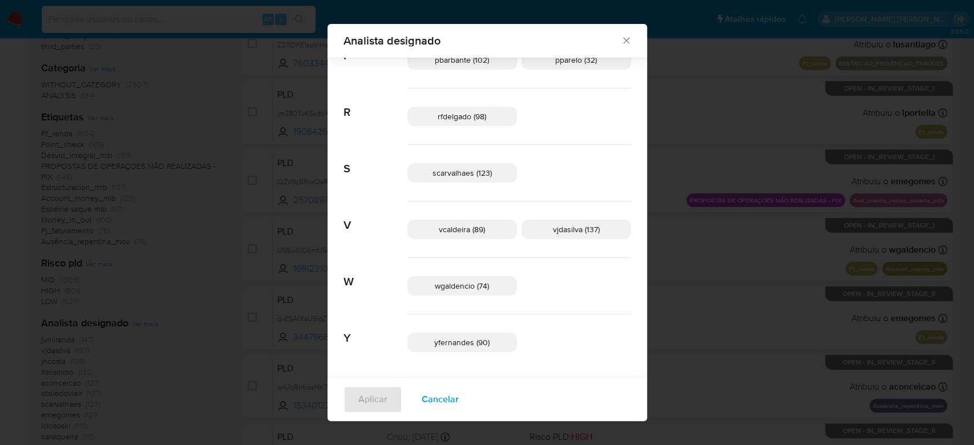
click at [621, 41] on icon "Fechar" at bounding box center [626, 40] width 11 height 11
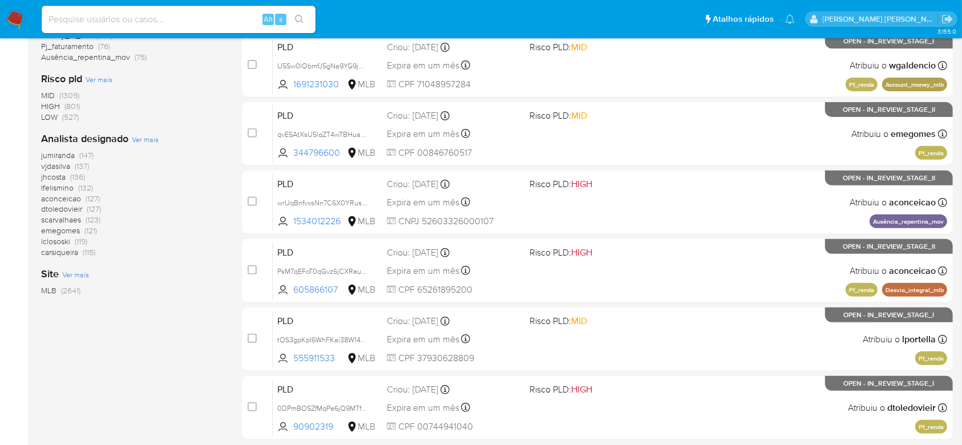
scroll to position [379, 0]
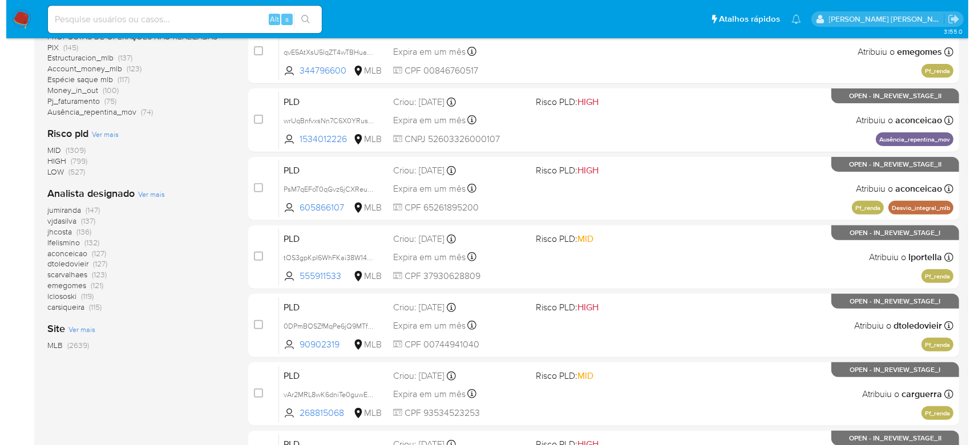
scroll to position [380, 0]
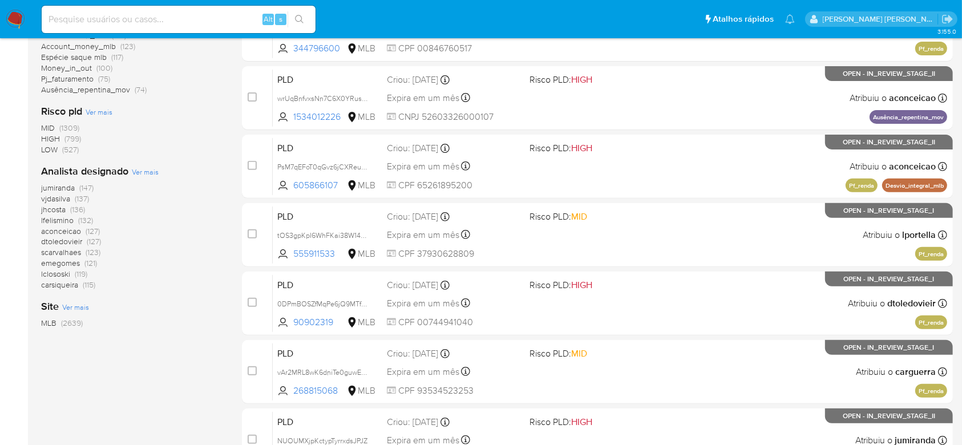
click at [155, 173] on span "Ver mais" at bounding box center [145, 172] width 27 height 10
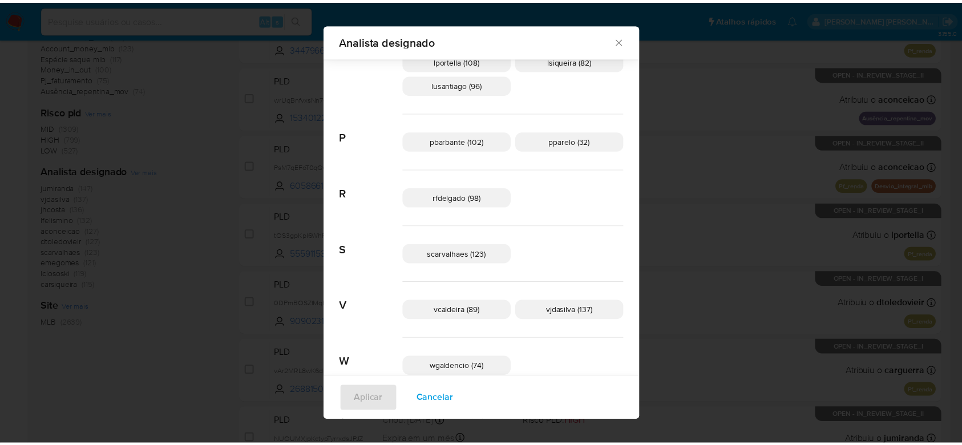
scroll to position [508, 0]
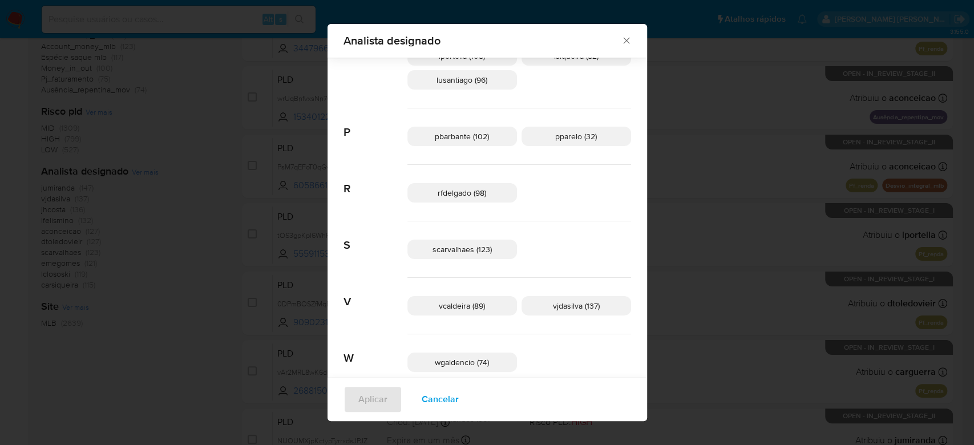
click at [587, 29] on div "Analista designado" at bounding box center [486, 41] width 319 height 34
click at [621, 35] on icon "Fechar" at bounding box center [626, 40] width 11 height 11
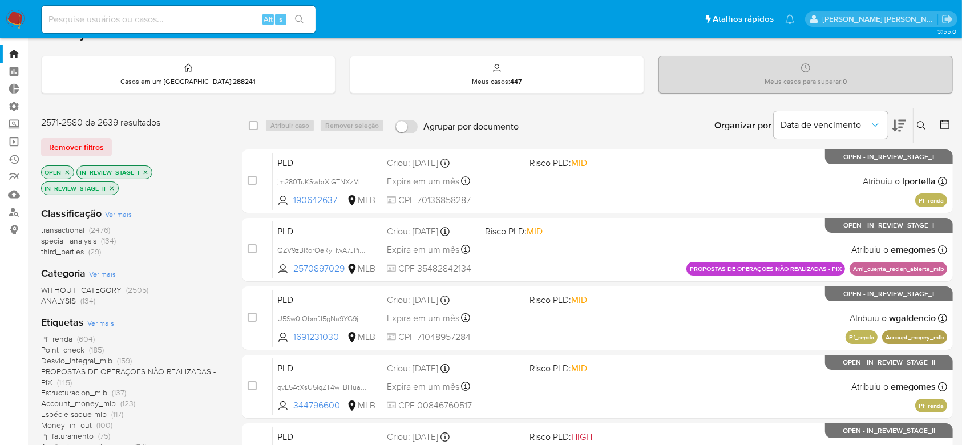
scroll to position [0, 0]
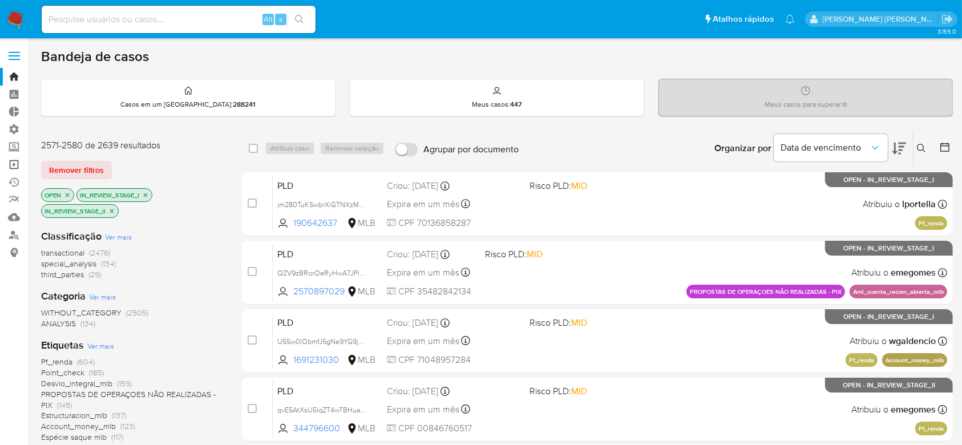
click at [11, 167] on link "Operações em massa" at bounding box center [68, 165] width 136 height 18
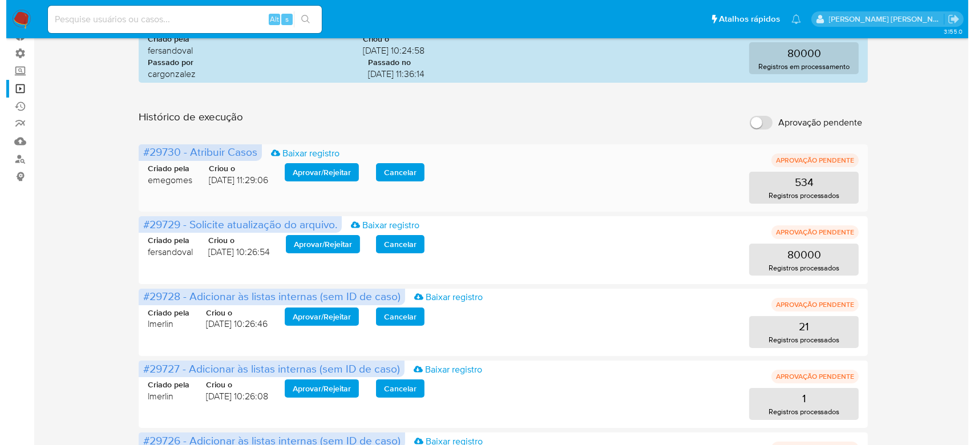
scroll to position [152, 0]
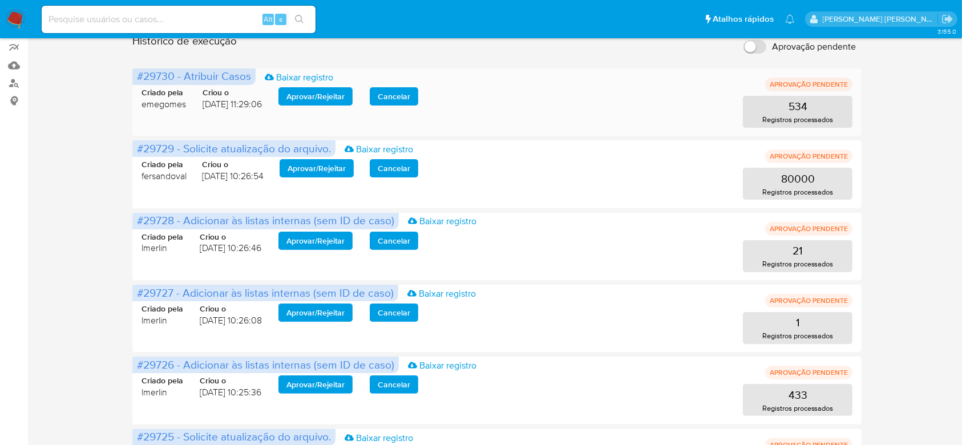
click at [318, 100] on span "Aprovar / Rejeitar" at bounding box center [315, 96] width 58 height 16
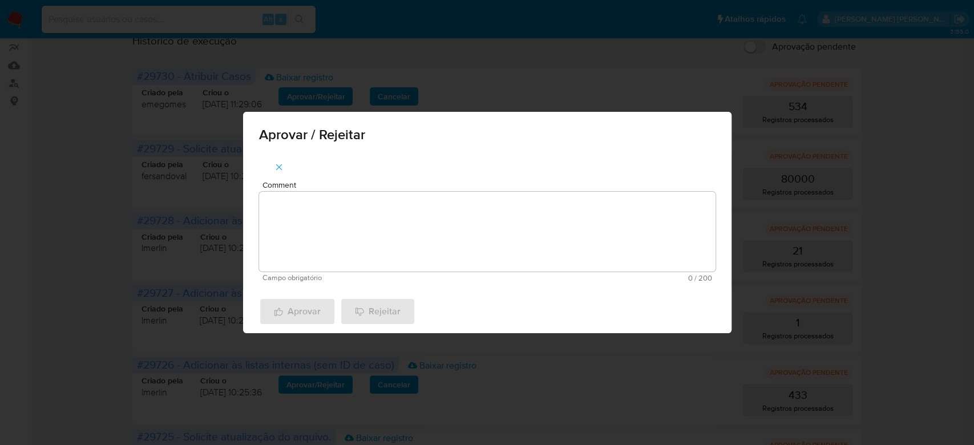
click at [315, 209] on textarea "Comment" at bounding box center [487, 232] width 456 height 80
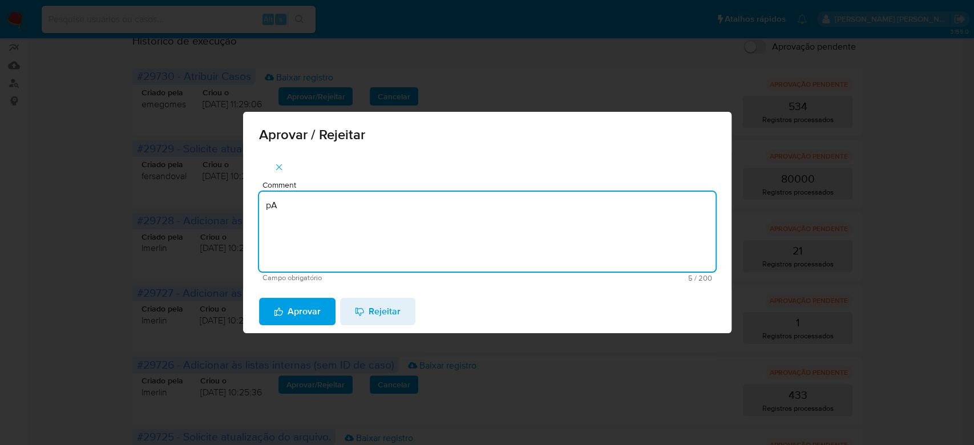
type textarea "p"
type textarea "O"
type textarea "Para tratamento."
click at [308, 302] on span "Aprovar" at bounding box center [297, 311] width 47 height 25
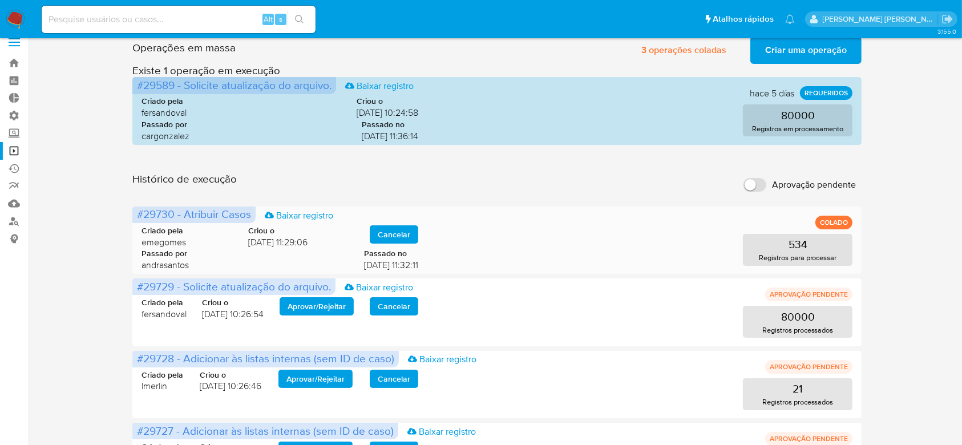
scroll to position [0, 0]
